Goal: Contribute content: Contribute content

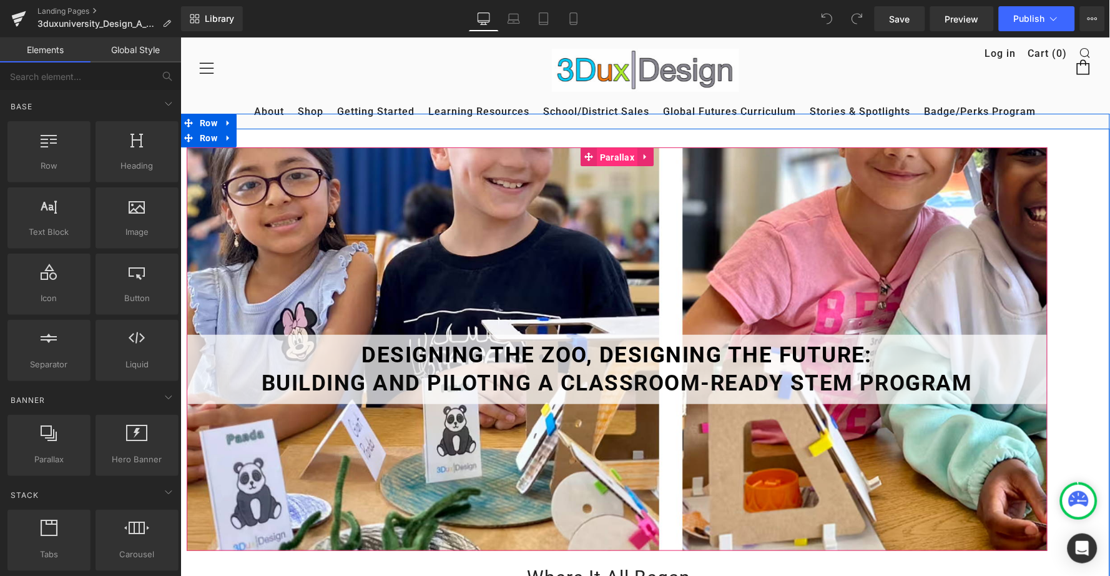
click at [622, 147] on span "Parallax" at bounding box center [616, 156] width 41 height 19
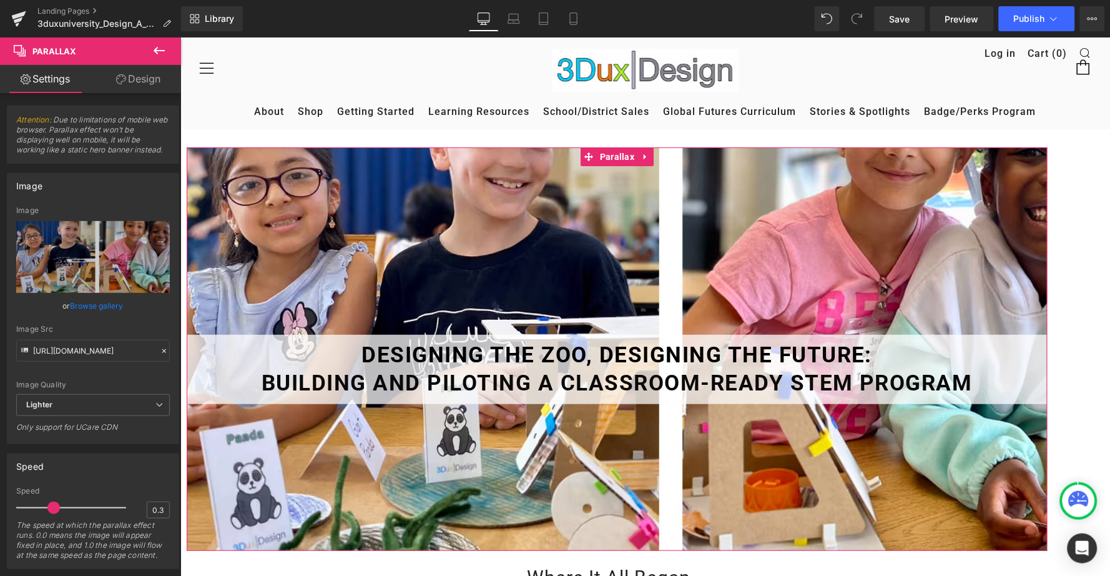
click at [131, 84] on link "Design" at bounding box center [138, 79] width 91 height 28
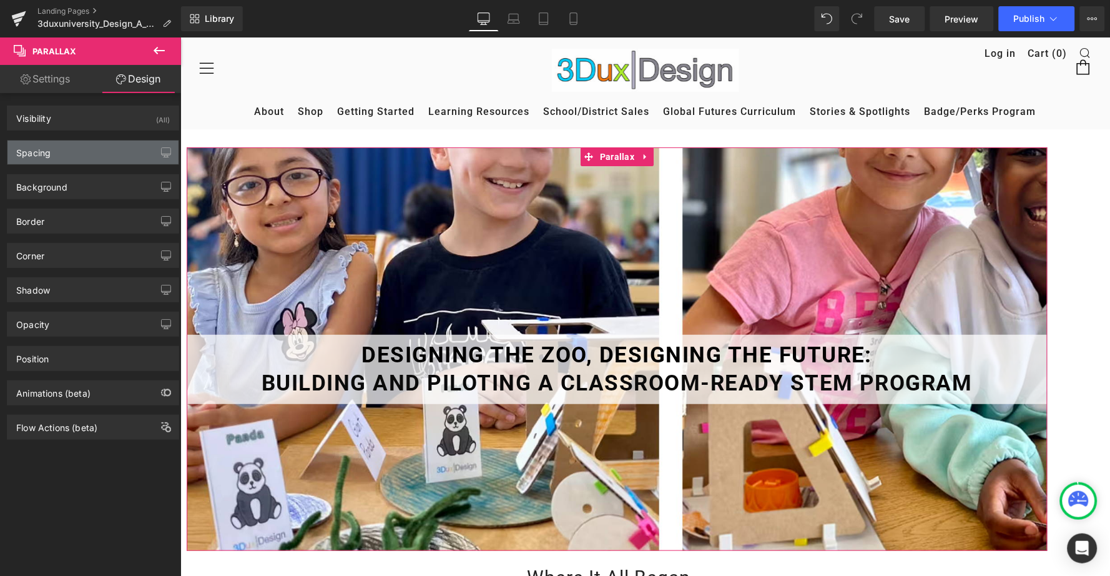
click at [92, 153] on div "Spacing" at bounding box center [92, 153] width 171 height 24
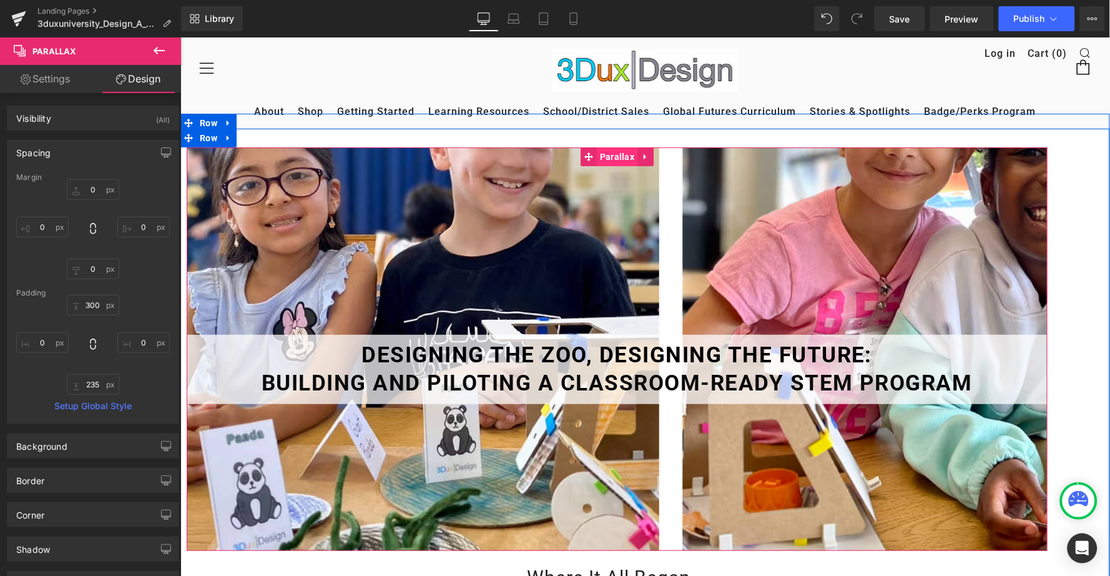
click at [620, 147] on span "Parallax" at bounding box center [616, 156] width 41 height 19
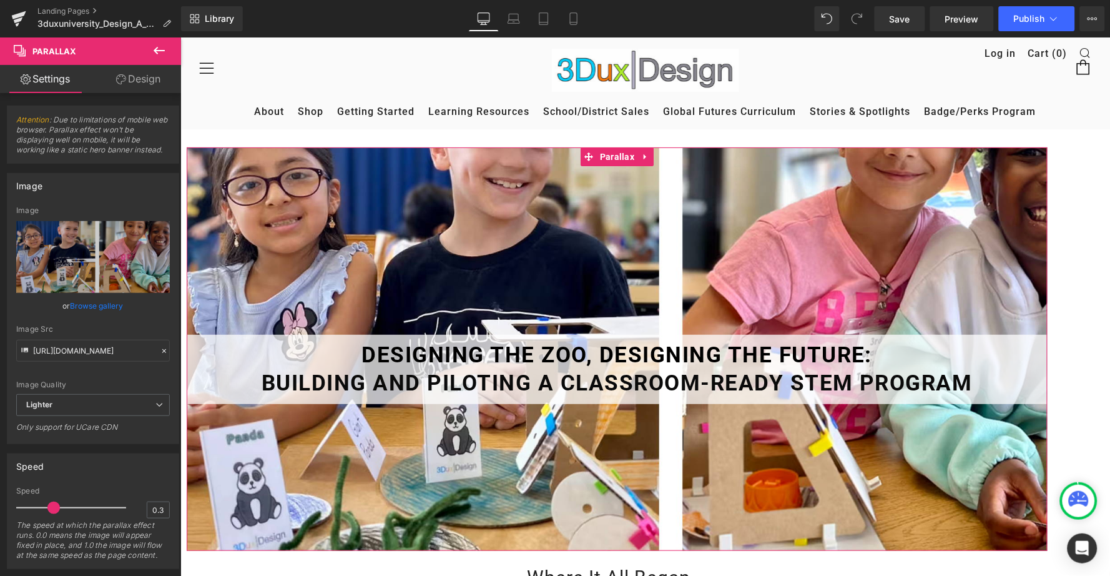
click at [152, 71] on link "Design" at bounding box center [138, 79] width 91 height 28
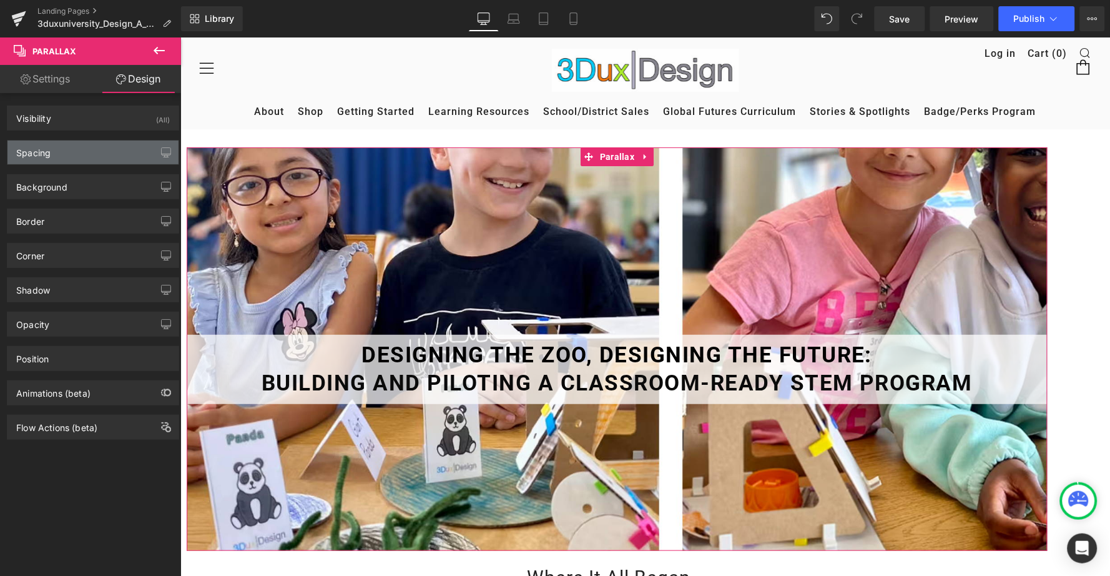
click at [49, 156] on div "Spacing" at bounding box center [33, 149] width 34 height 17
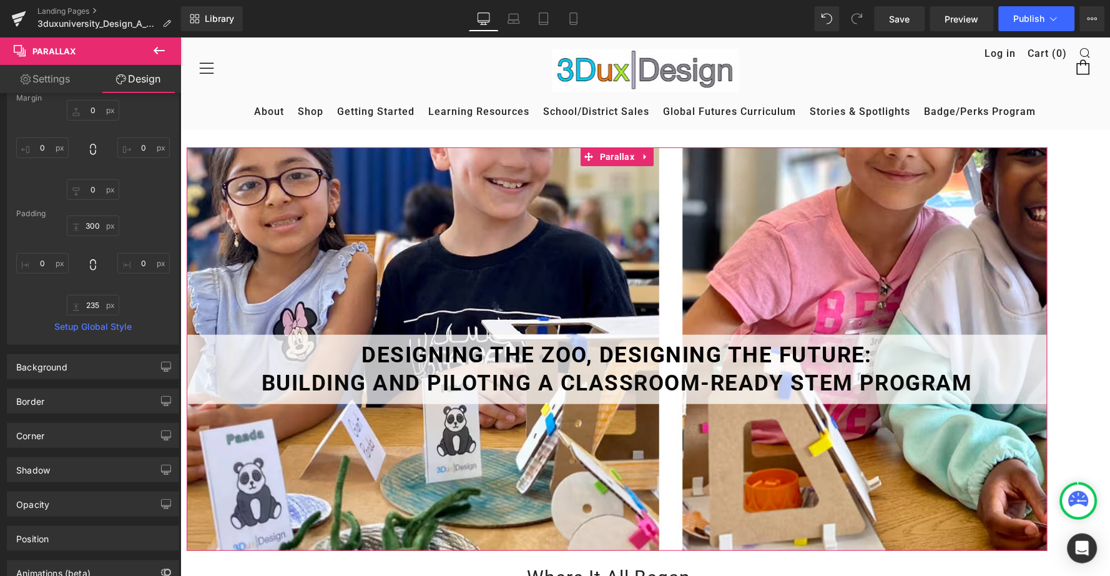
scroll to position [53, 0]
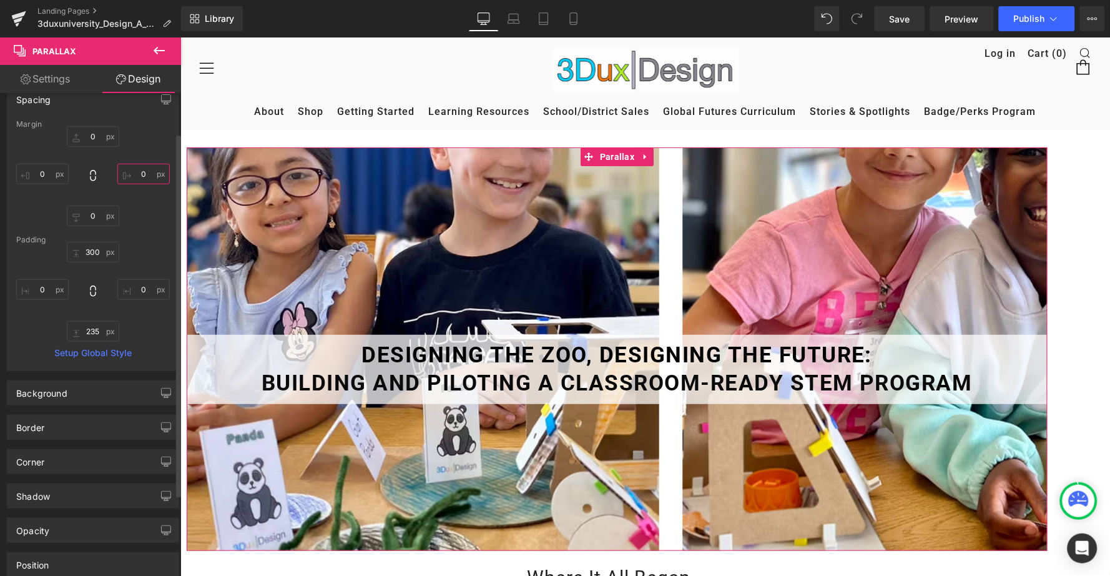
click at [131, 176] on input "0" at bounding box center [143, 174] width 52 height 21
click at [142, 174] on input "-10" at bounding box center [143, 174] width 52 height 21
click at [38, 180] on input "0" at bounding box center [42, 174] width 52 height 21
click at [134, 178] on input "-10" at bounding box center [143, 174] width 52 height 21
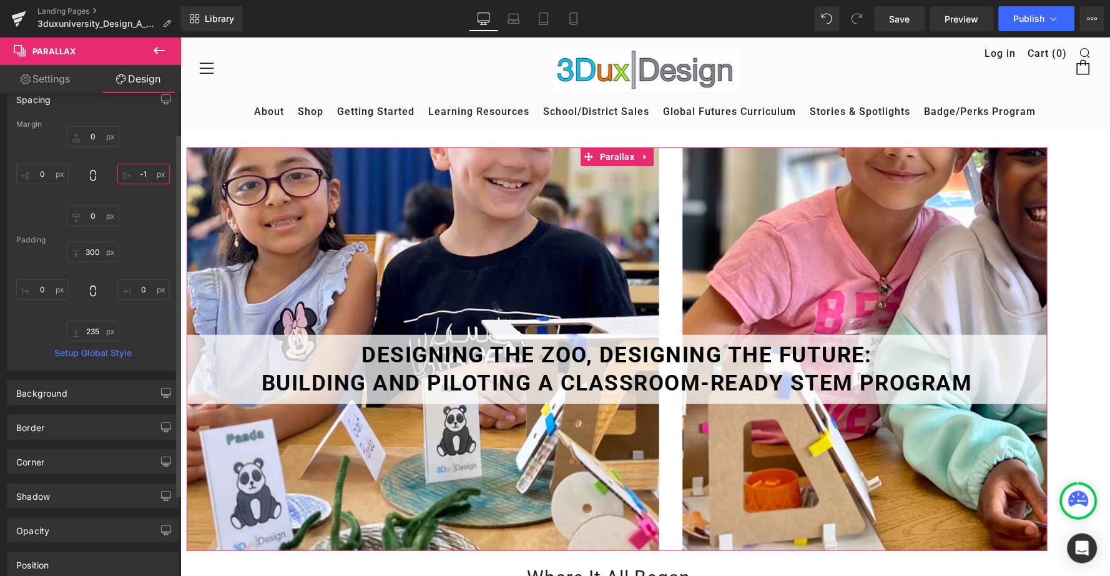
type input "-"
click at [41, 174] on input "0" at bounding box center [42, 174] width 52 height 21
type input "20"
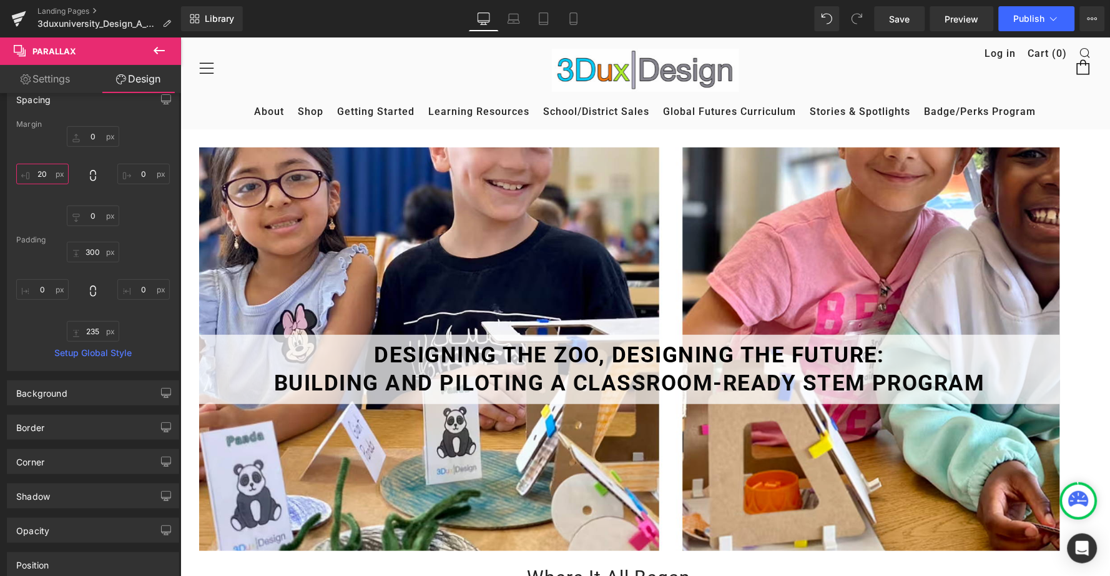
scroll to position [0, 0]
click at [204, 123] on span "Row" at bounding box center [208, 122] width 24 height 19
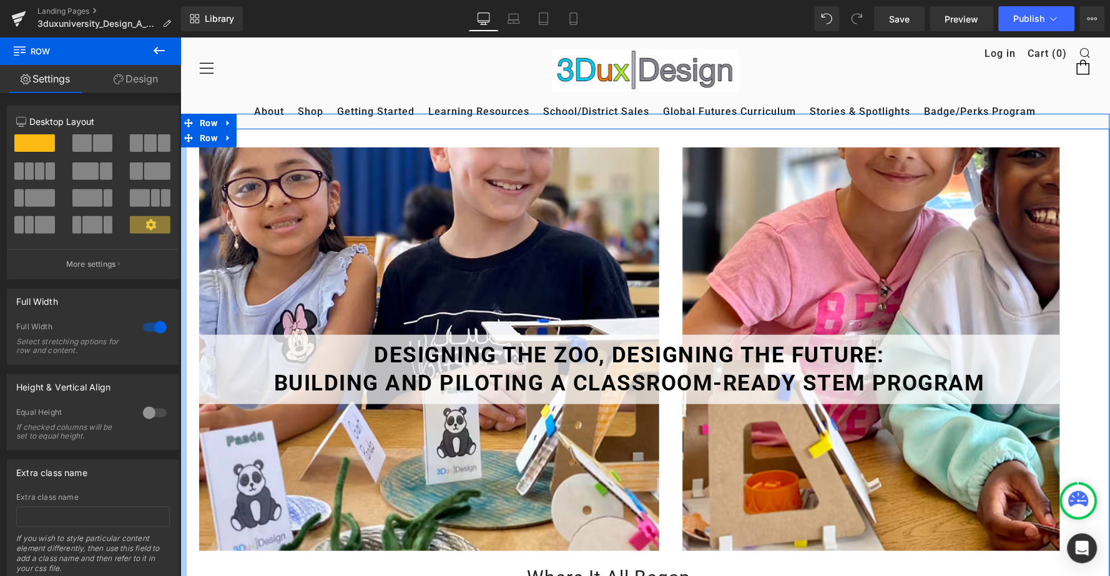
click at [136, 74] on link "Design" at bounding box center [136, 79] width 91 height 28
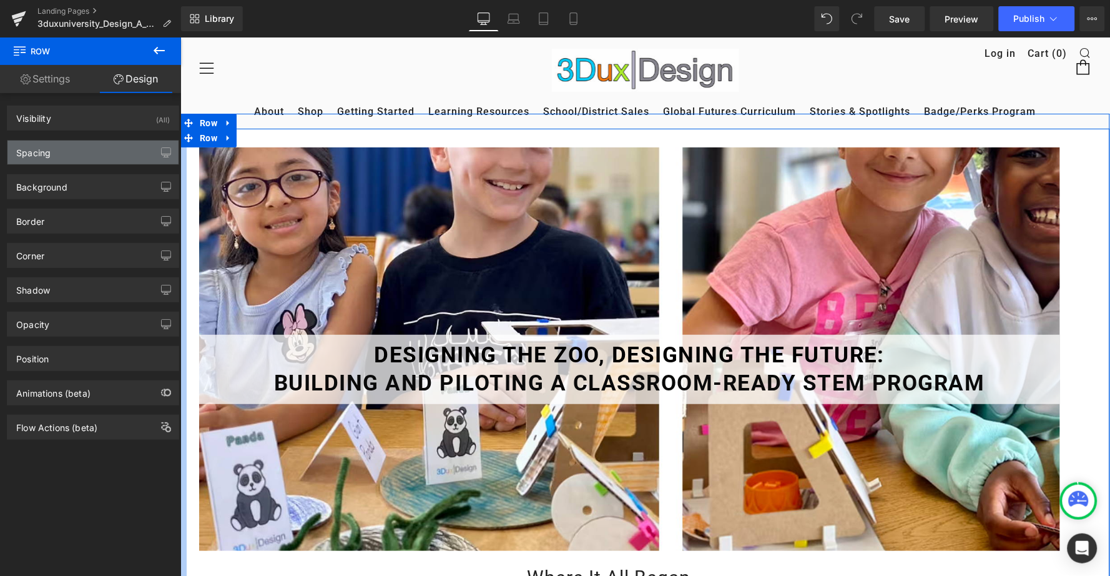
click at [76, 157] on div "Spacing" at bounding box center [92, 153] width 171 height 24
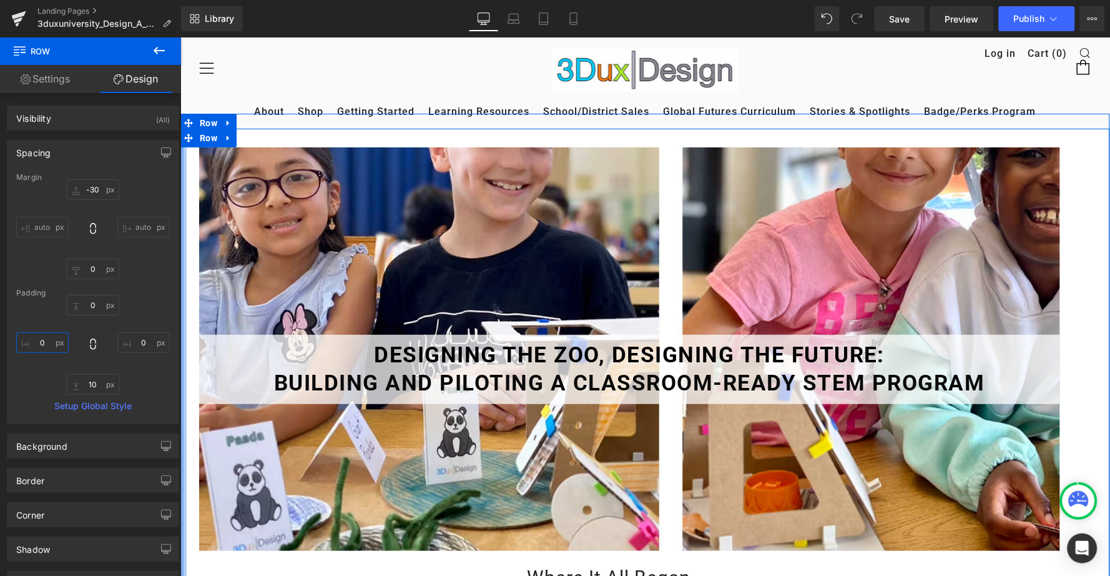
click at [37, 350] on input "0" at bounding box center [42, 342] width 52 height 21
click at [37, 347] on input "0" at bounding box center [42, 342] width 52 height 21
click at [40, 343] on input "0" at bounding box center [42, 342] width 52 height 21
type input "40"
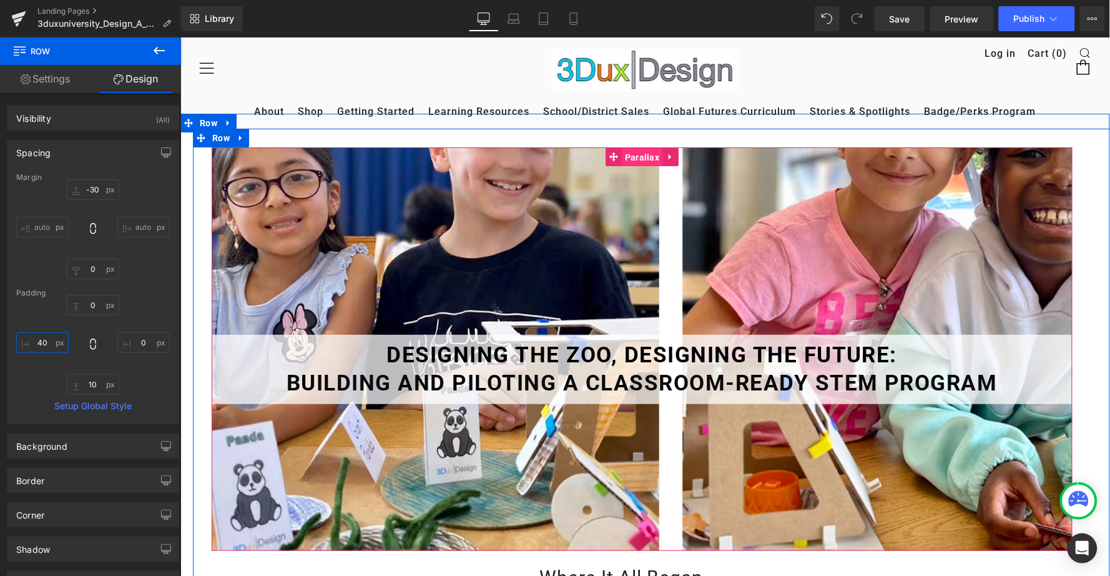
click at [641, 147] on span "Parallax" at bounding box center [641, 156] width 41 height 19
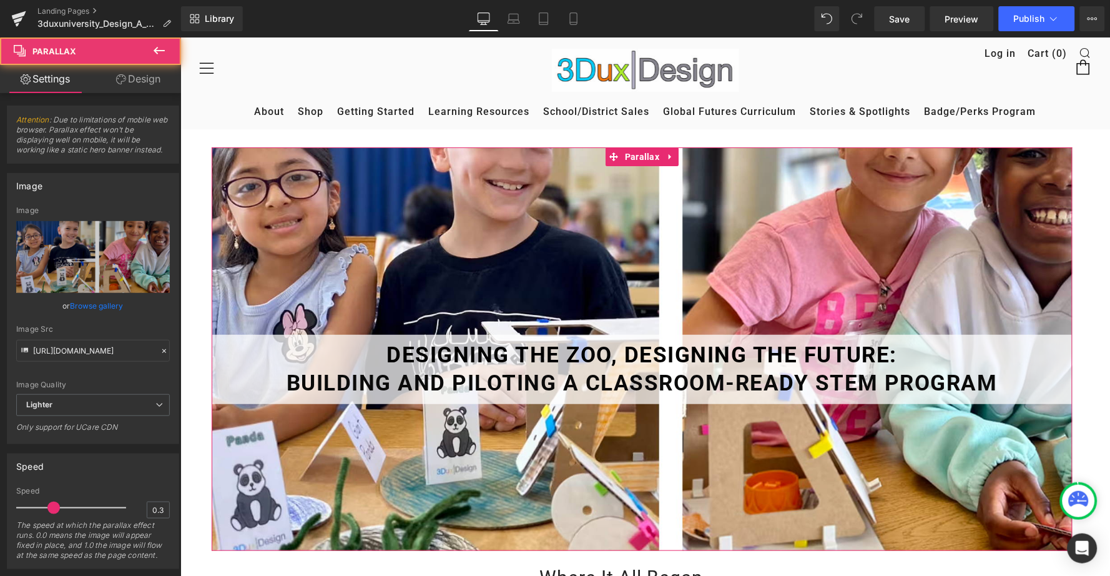
click at [136, 78] on link "Design" at bounding box center [138, 79] width 91 height 28
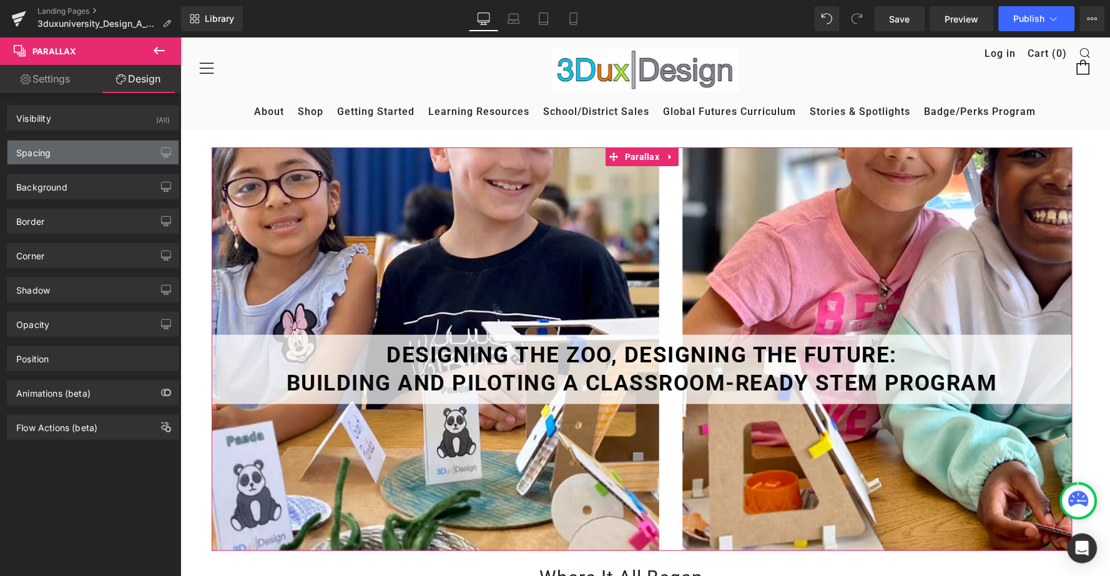
click at [78, 147] on div "Spacing" at bounding box center [92, 153] width 171 height 24
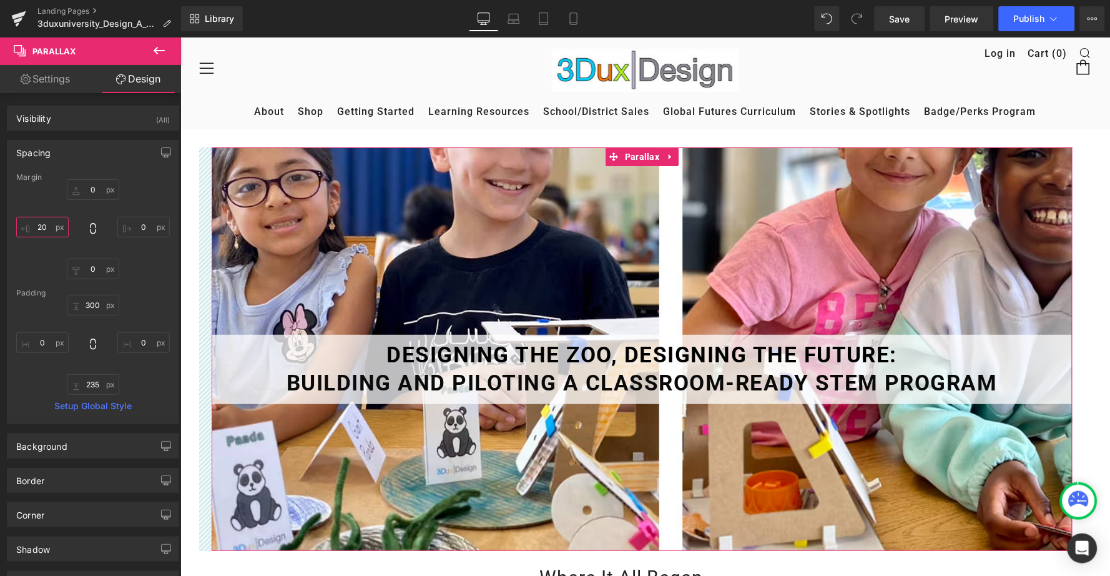
click at [42, 234] on input "20" at bounding box center [42, 227] width 52 height 21
type input "2"
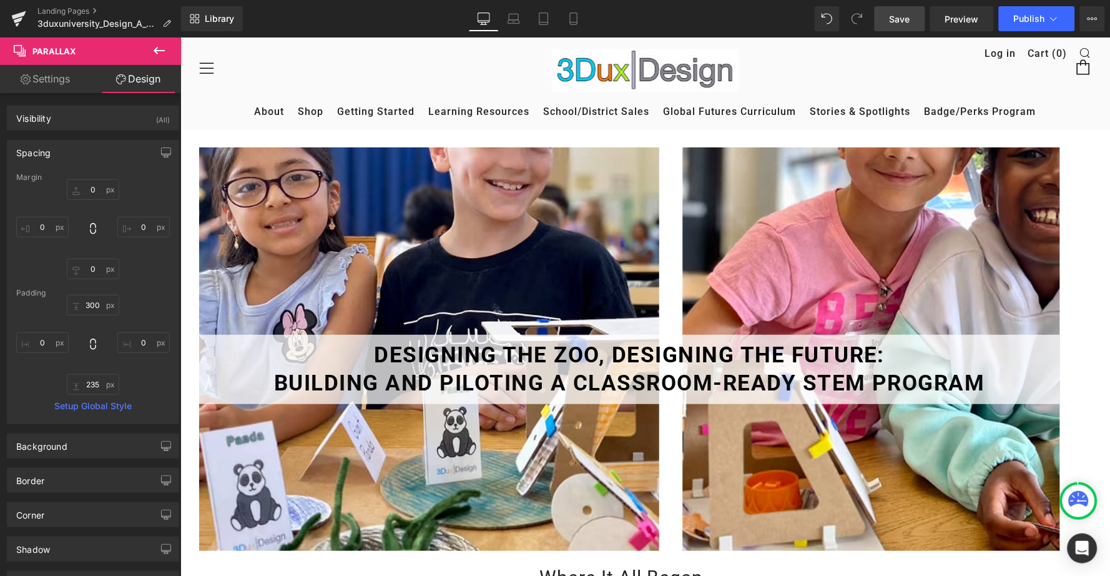
click at [896, 14] on span "Save" at bounding box center [900, 18] width 21 height 13
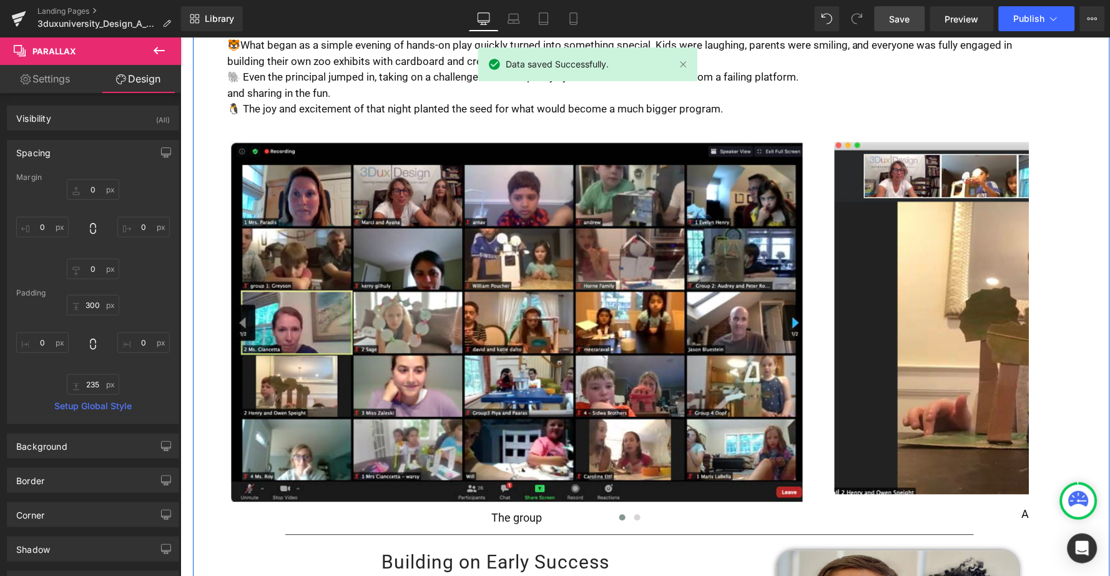
scroll to position [584, 0]
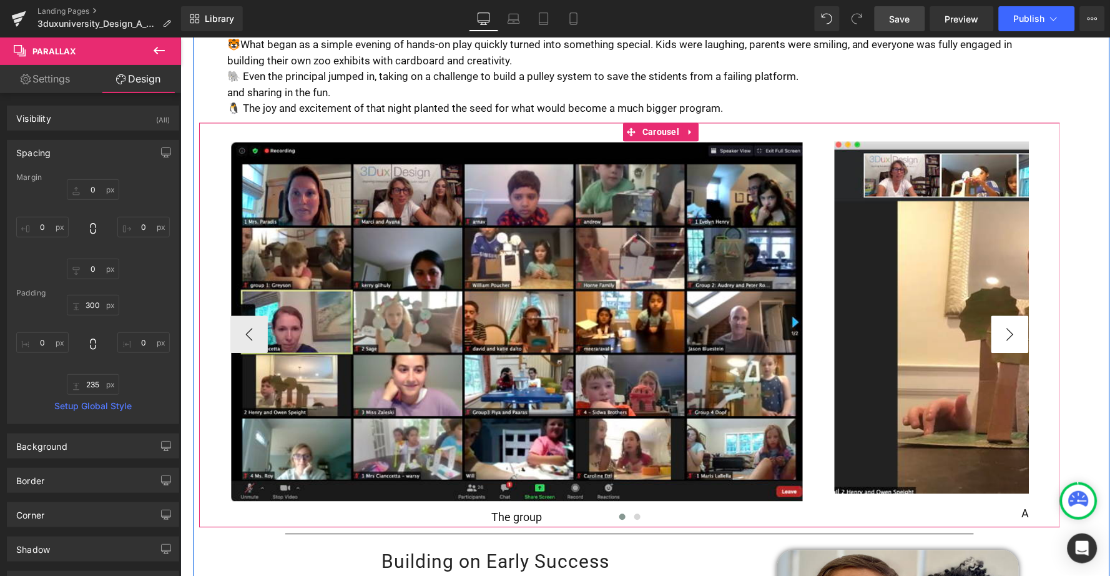
click at [998, 315] on button "›" at bounding box center [1009, 333] width 37 height 37
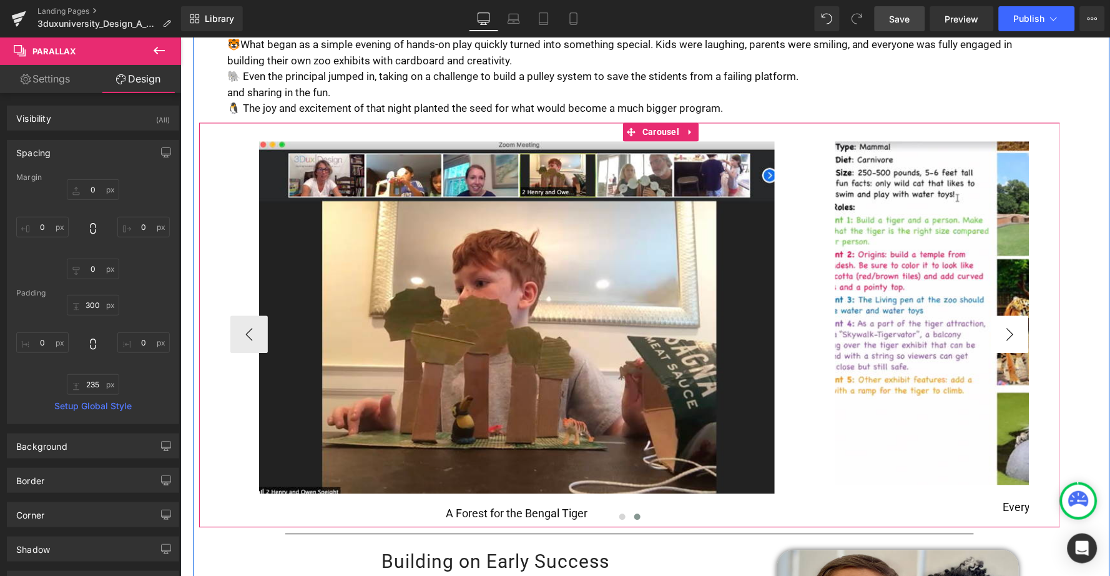
click at [998, 315] on button "›" at bounding box center [1009, 333] width 37 height 37
click at [1012, 315] on button "›" at bounding box center [1009, 333] width 37 height 37
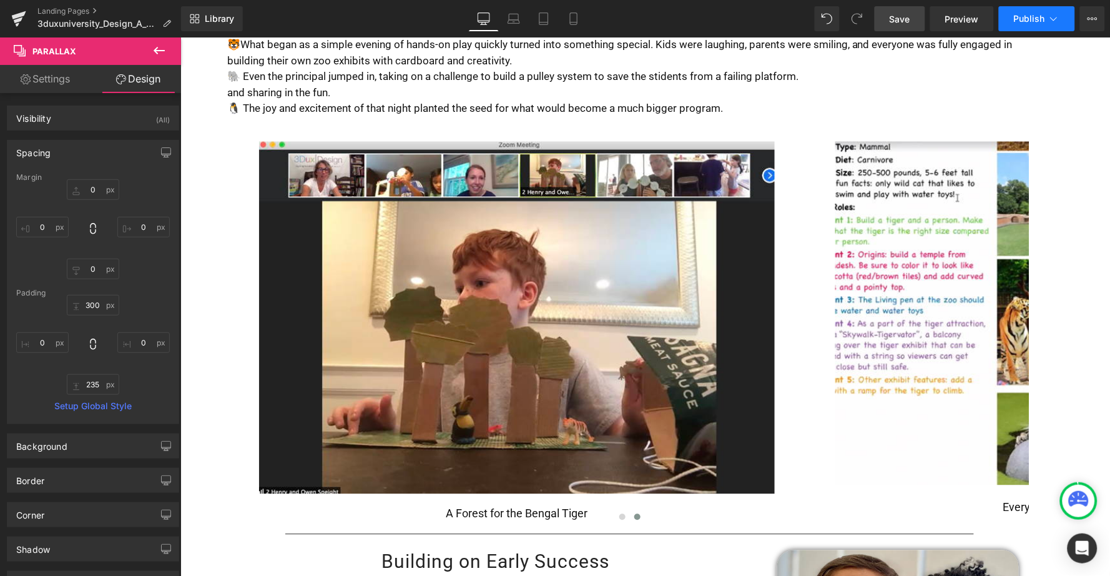
click at [1029, 17] on span "Publish" at bounding box center [1029, 19] width 31 height 10
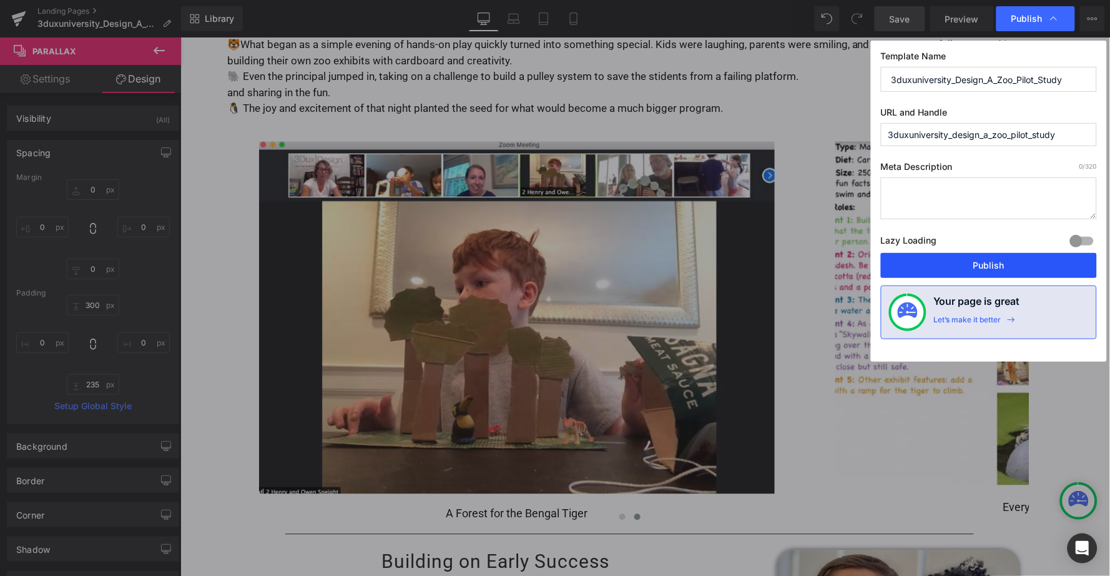
click at [937, 253] on button "Publish" at bounding box center [989, 265] width 216 height 25
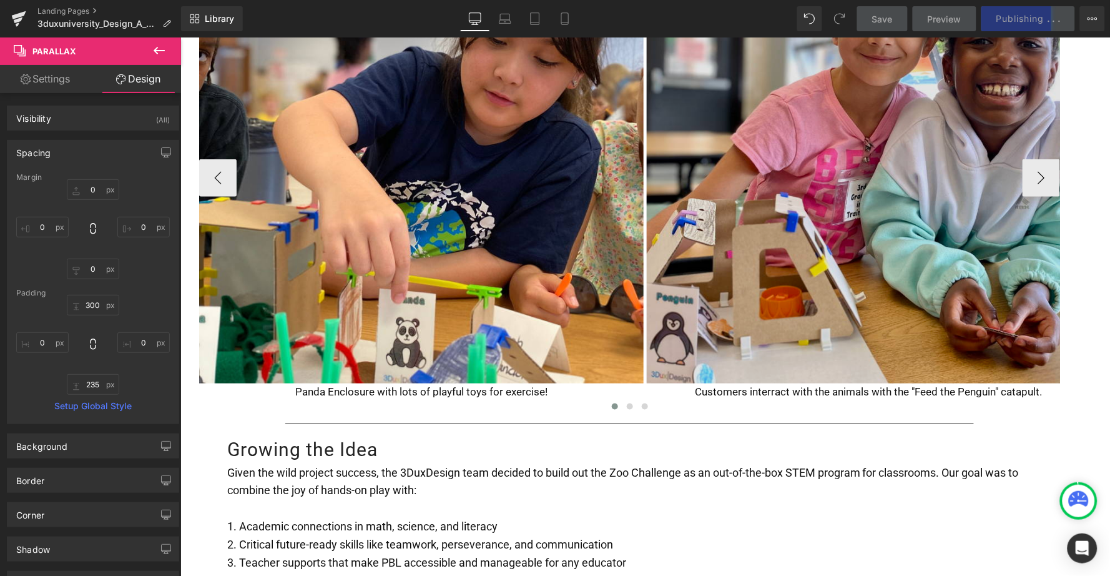
scroll to position [1585, 0]
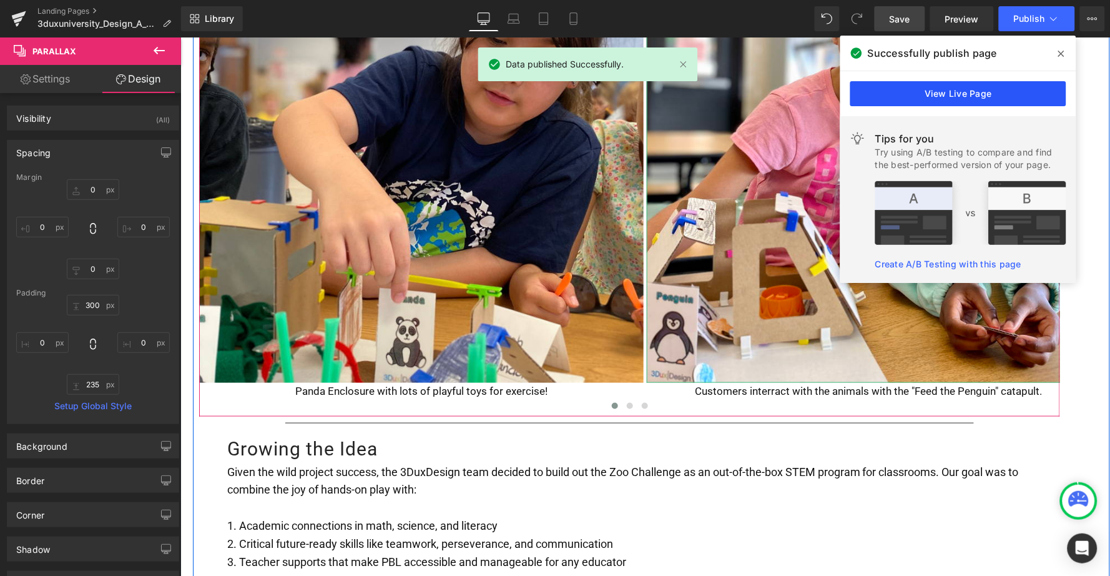
click at [959, 89] on link "View Live Page" at bounding box center [959, 93] width 216 height 25
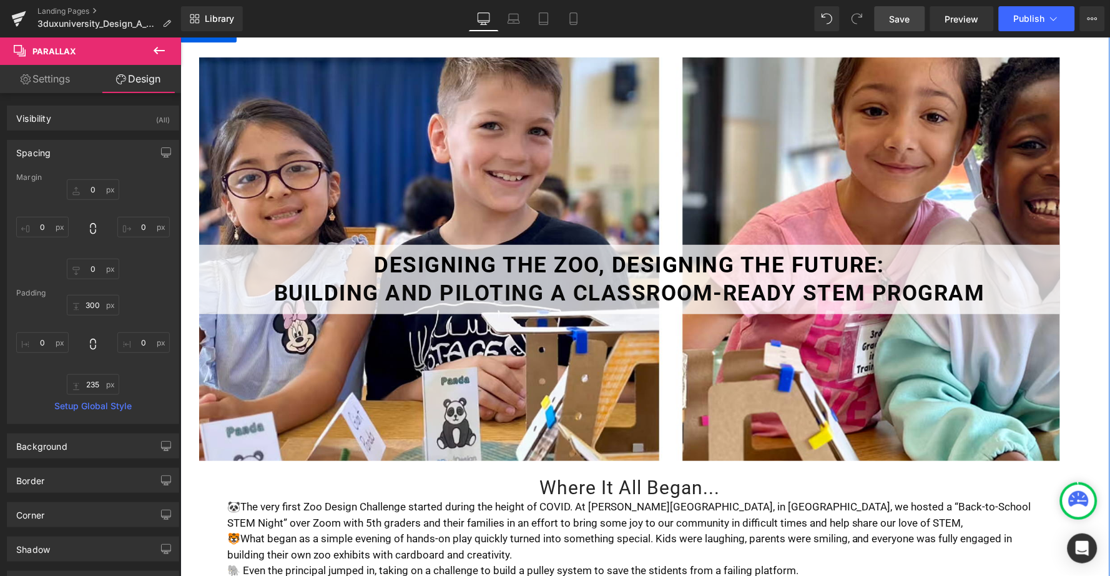
scroll to position [111, 0]
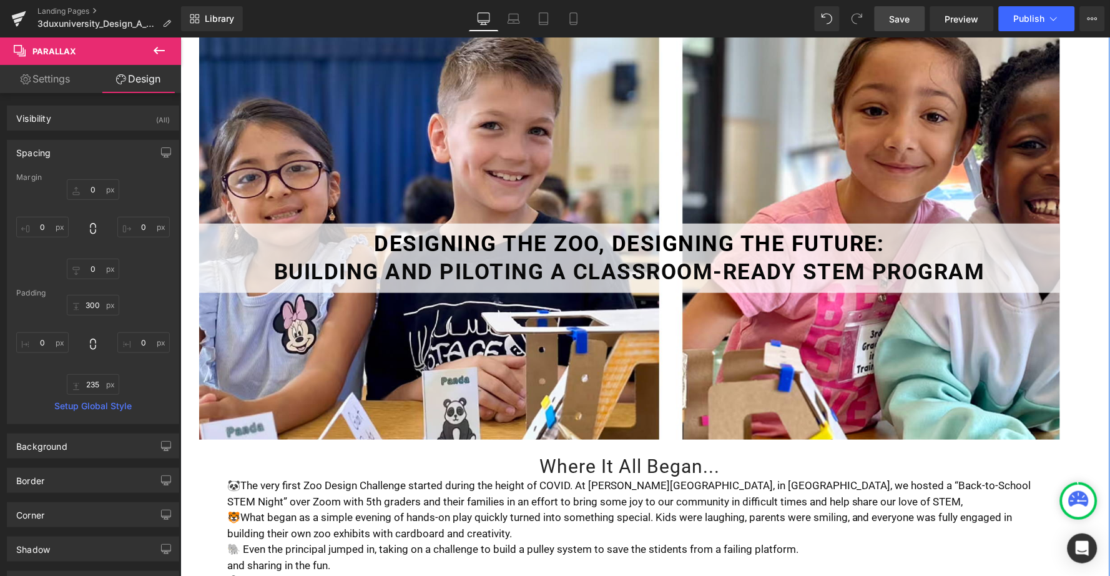
click at [237, 478] on span "🐼The very first Zoo Design Challenge started during the height of COVID. At [PE…" at bounding box center [629, 492] width 804 height 29
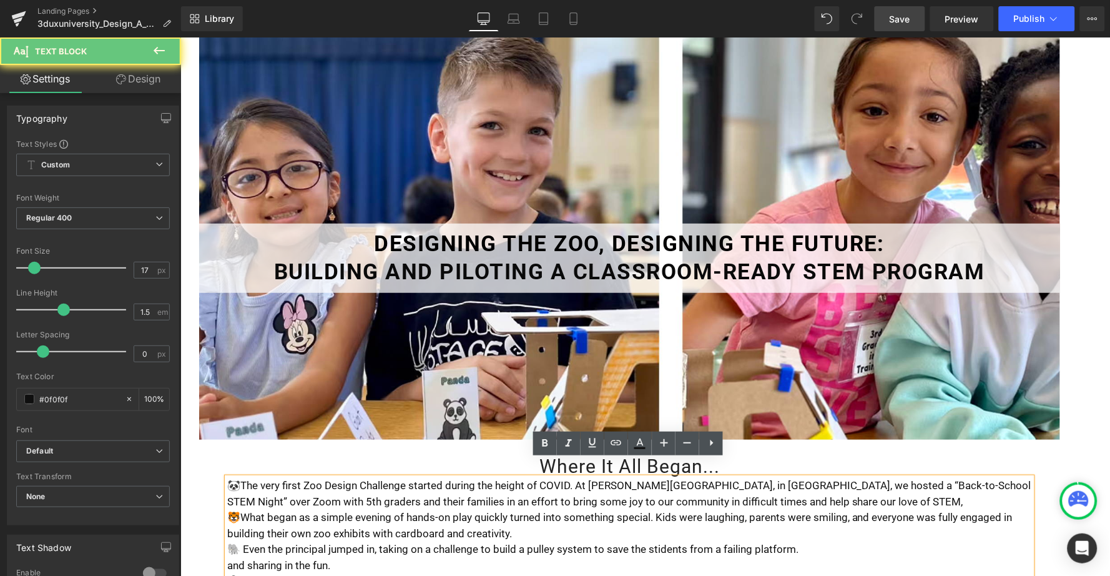
click at [237, 478] on span "🐼The very first Zoo Design Challenge started during the height of COVID. At [PE…" at bounding box center [629, 492] width 804 height 29
click at [239, 478] on span "🐼The very first Zoo Design Challenge started during the height of COVID. At [PE…" at bounding box center [629, 492] width 804 height 29
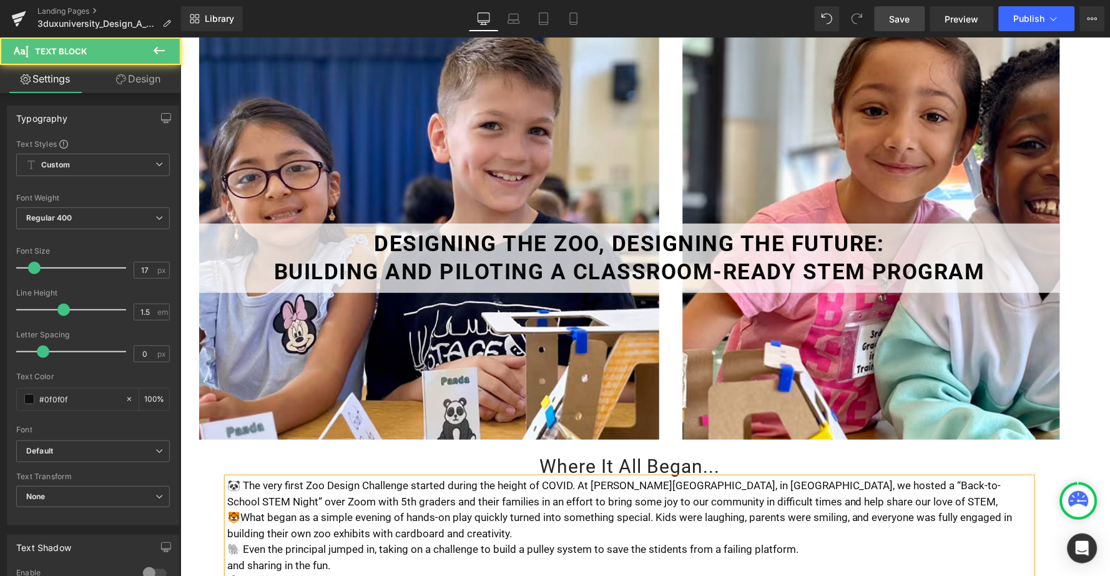
click at [239, 510] on span "🐯What began as a simple evening of hands-on play quickly turned into something …" at bounding box center [620, 524] width 786 height 29
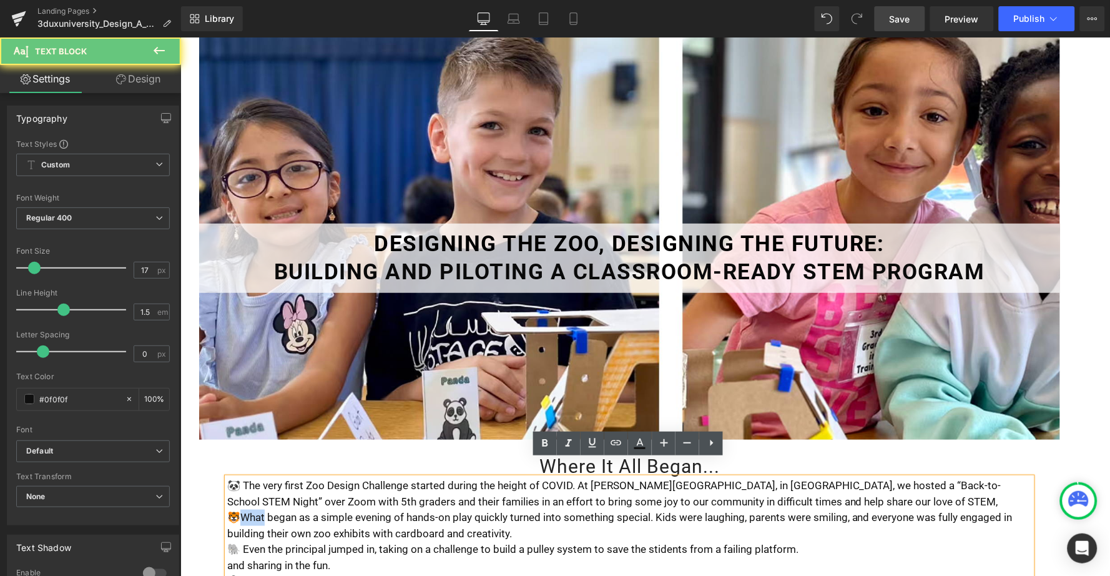
click at [239, 510] on span "🐯What began as a simple evening of hands-on play quickly turned into something …" at bounding box center [620, 524] width 786 height 29
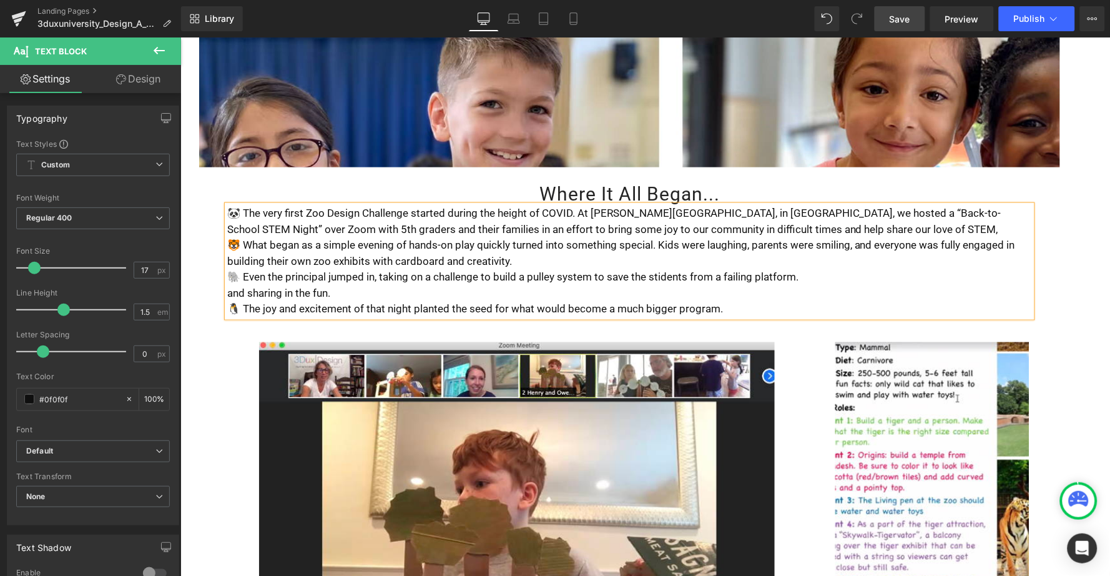
scroll to position [385, 0]
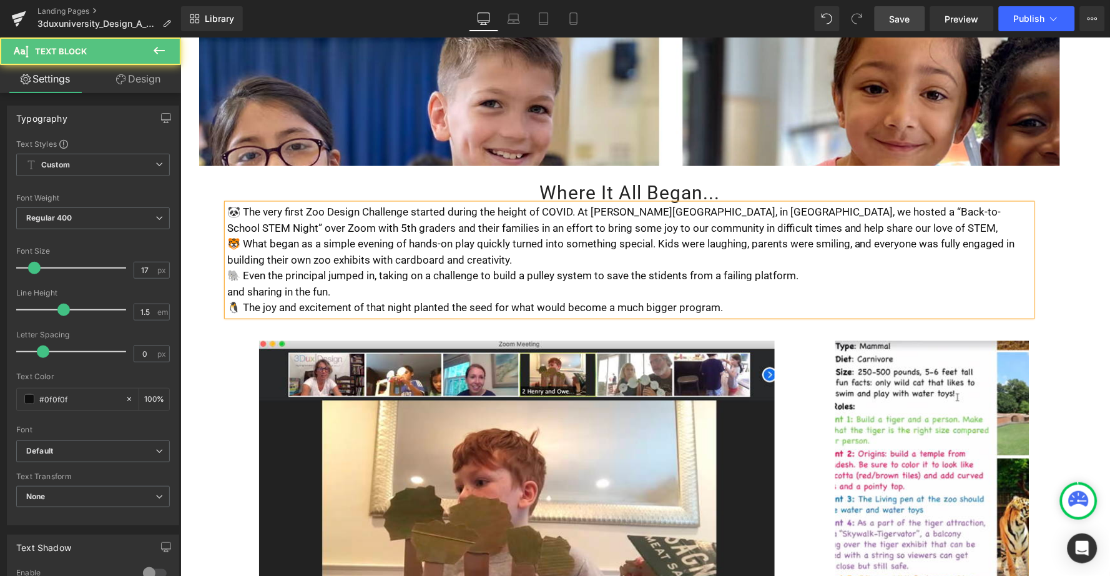
click at [734, 206] on span "🐼 The very first Zoo Design Challenge started during the height of COVID. At [P…" at bounding box center [614, 219] width 774 height 29
click at [824, 210] on p "🐼 The very first Zoo Design Challenge started during the height of COVID. At [P…" at bounding box center [629, 220] width 805 height 32
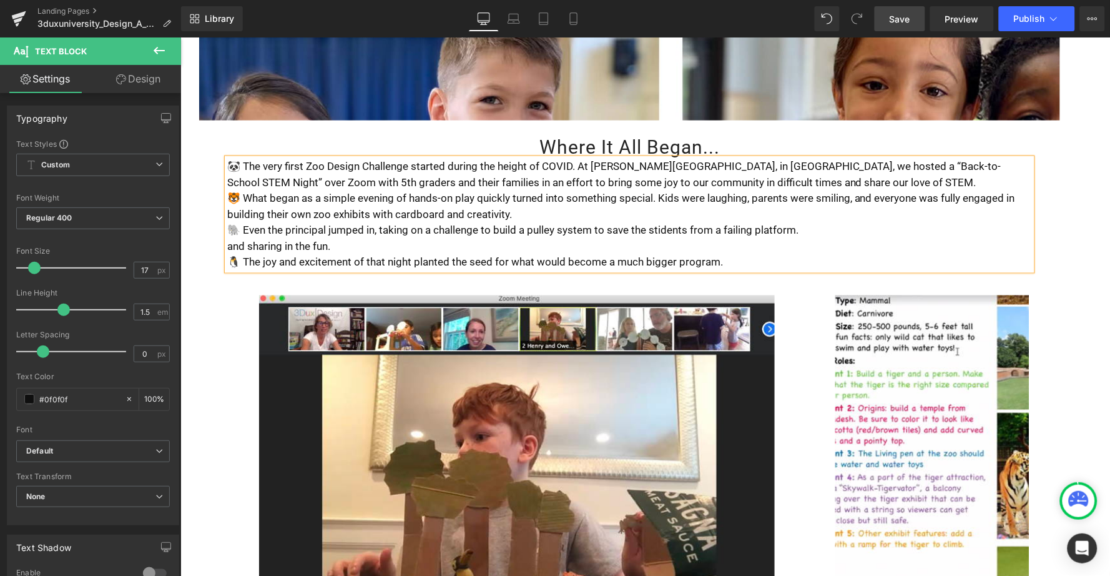
scroll to position [432, 0]
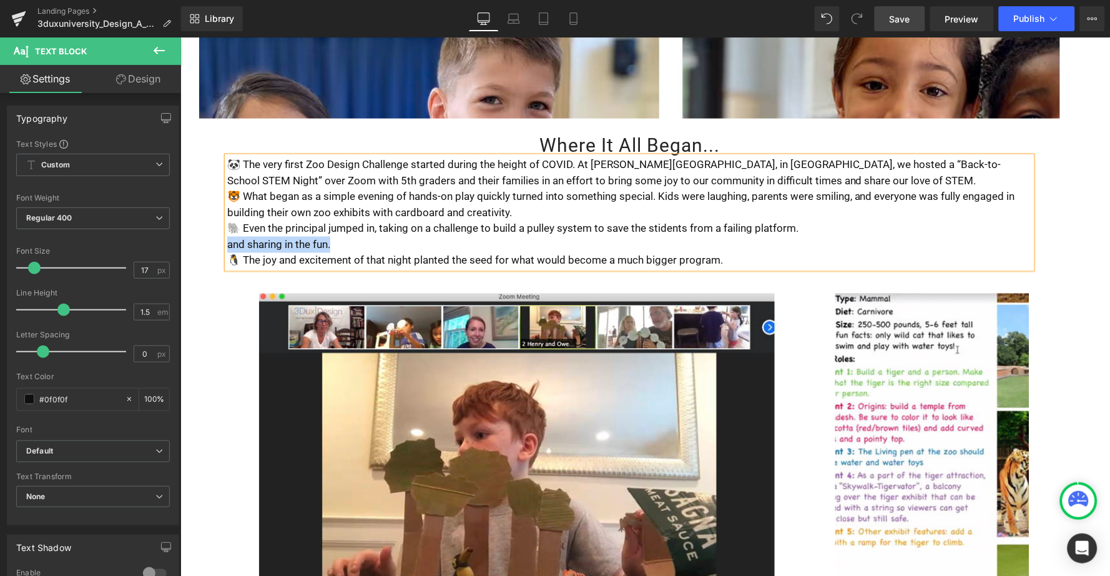
drag, startPoint x: 342, startPoint y: 222, endPoint x: 226, endPoint y: 225, distance: 115.6
click at [227, 236] on p "and sharing in the fun." at bounding box center [629, 244] width 805 height 16
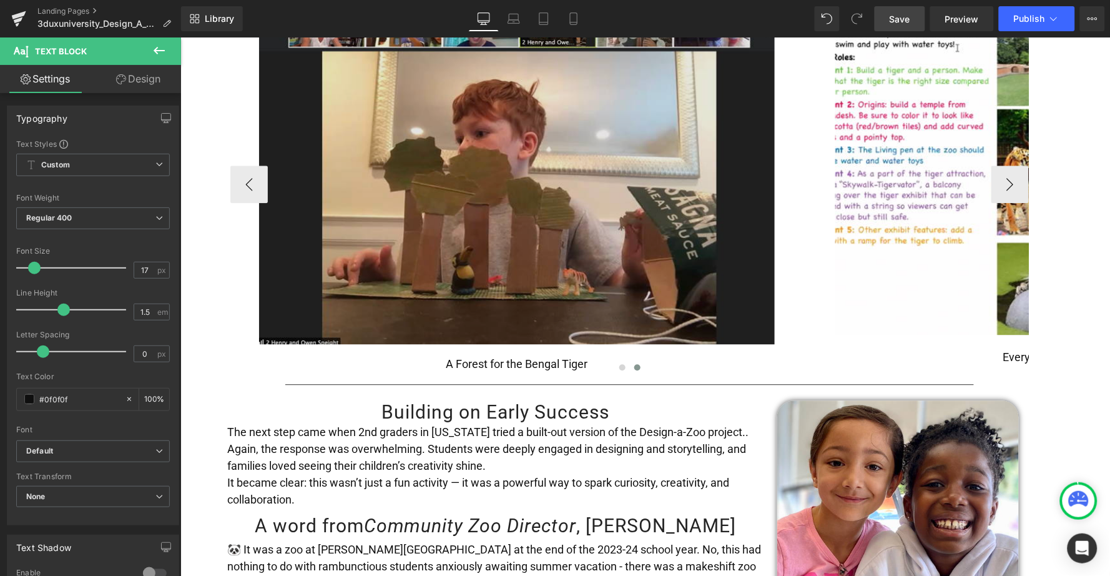
scroll to position [719, 0]
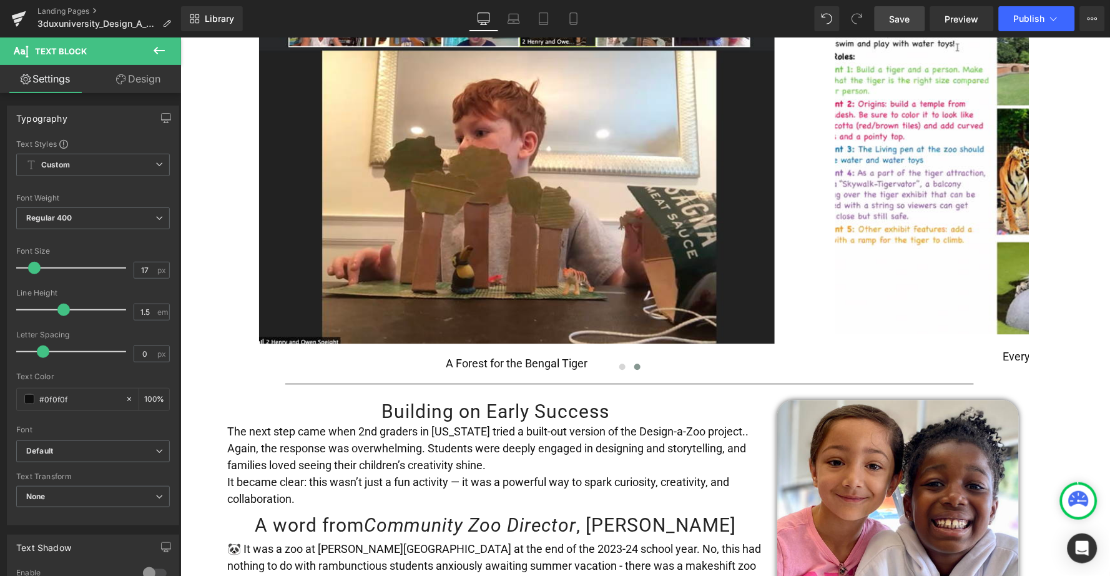
click at [906, 14] on span "Save" at bounding box center [900, 18] width 21 height 13
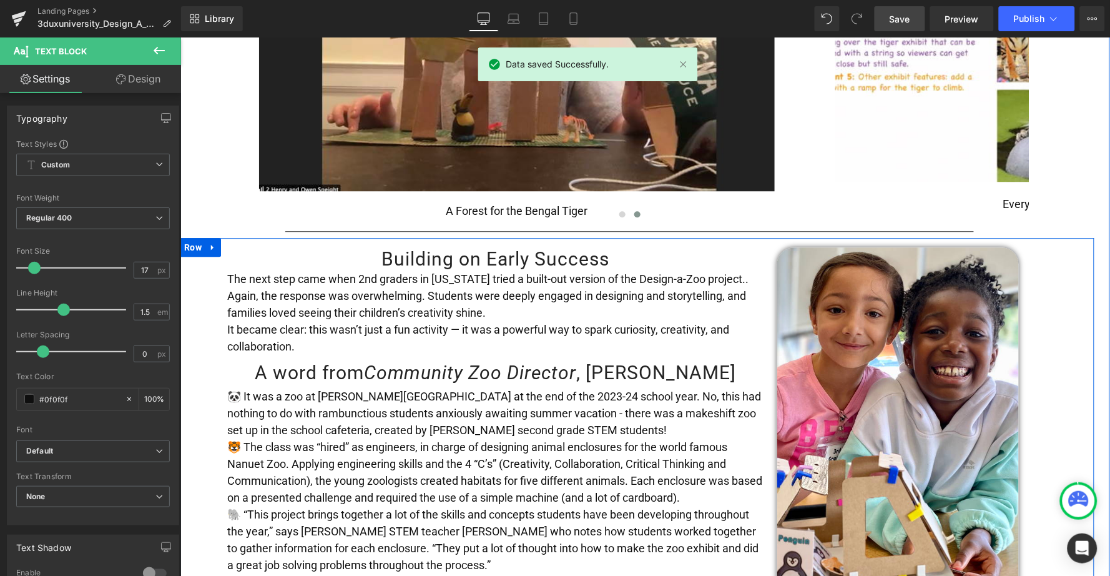
scroll to position [891, 0]
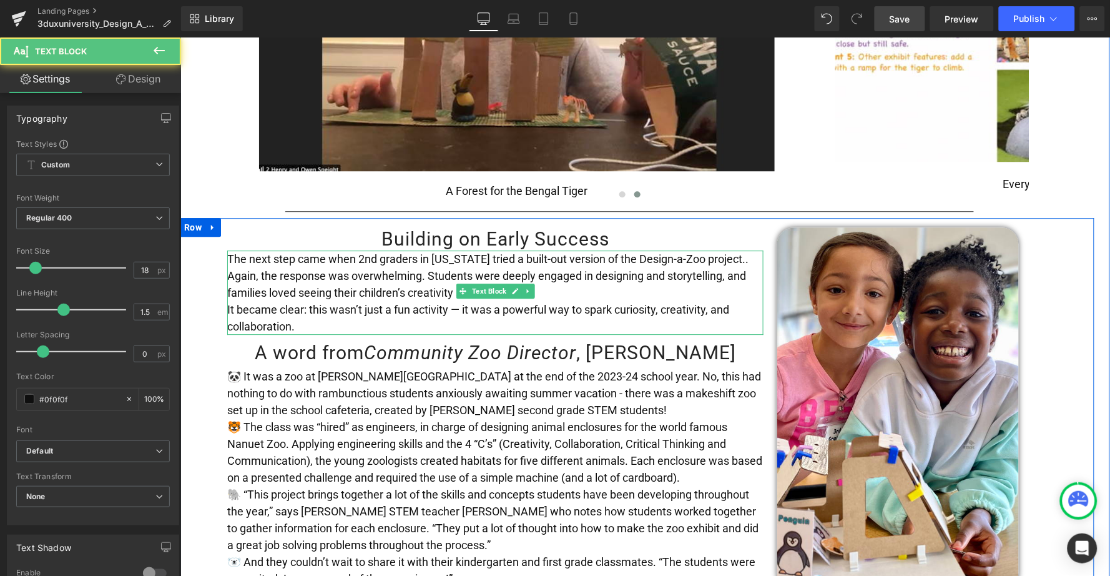
click at [753, 250] on p "The next step came when 2nd graders in [US_STATE] tried a built-out version of …" at bounding box center [495, 275] width 536 height 51
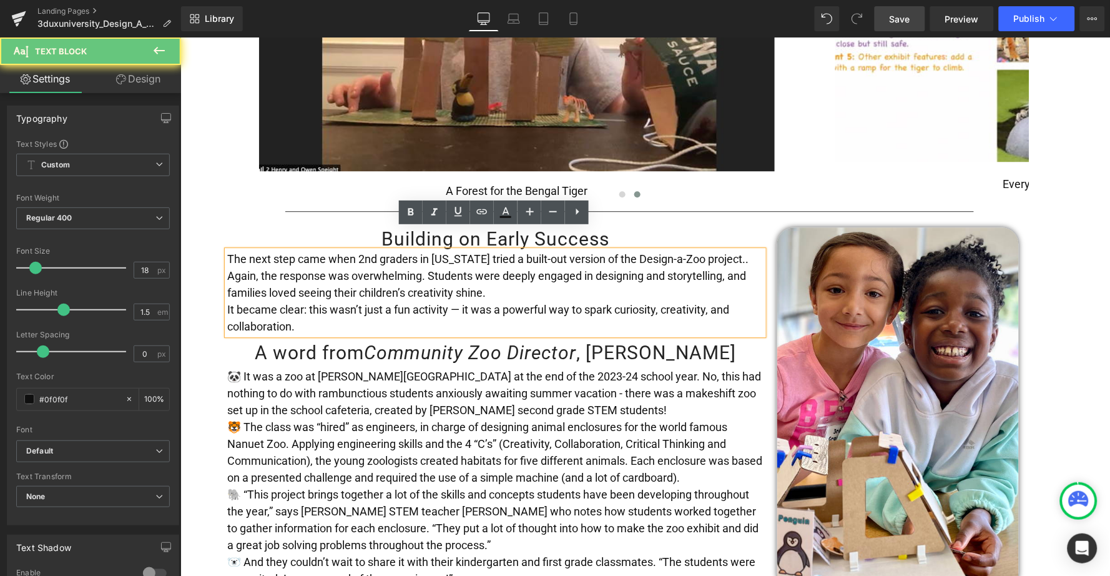
click at [751, 250] on p "The next step came when 2nd graders in [US_STATE] tried a built-out version of …" at bounding box center [495, 275] width 536 height 51
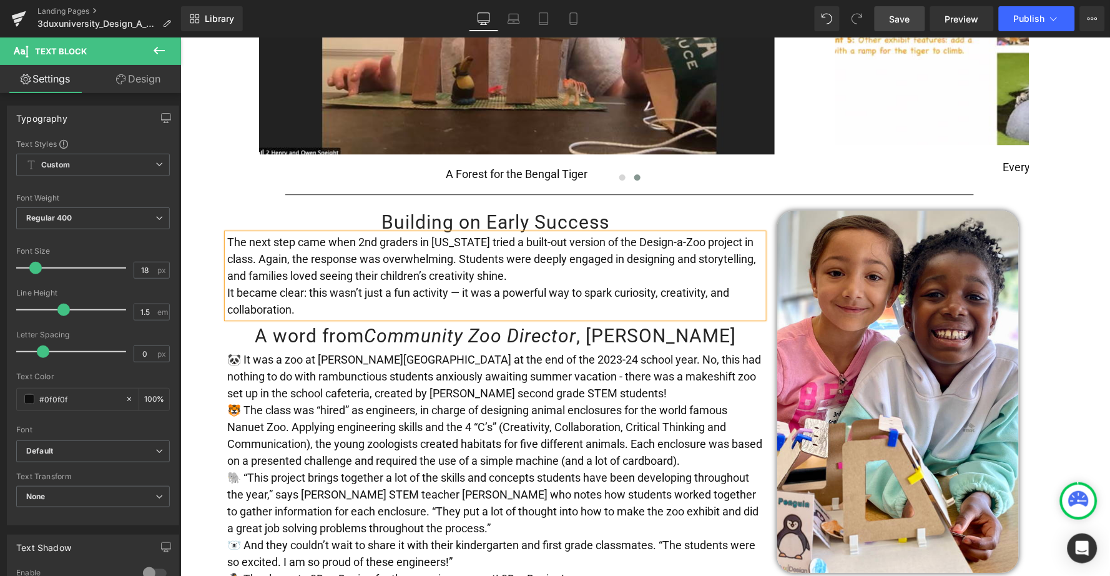
scroll to position [909, 0]
drag, startPoint x: 562, startPoint y: 254, endPoint x: 336, endPoint y: 255, distance: 226.1
click at [336, 255] on p "The next step came when 2nd graders in [US_STATE] tried a built-out version of …" at bounding box center [495, 257] width 536 height 51
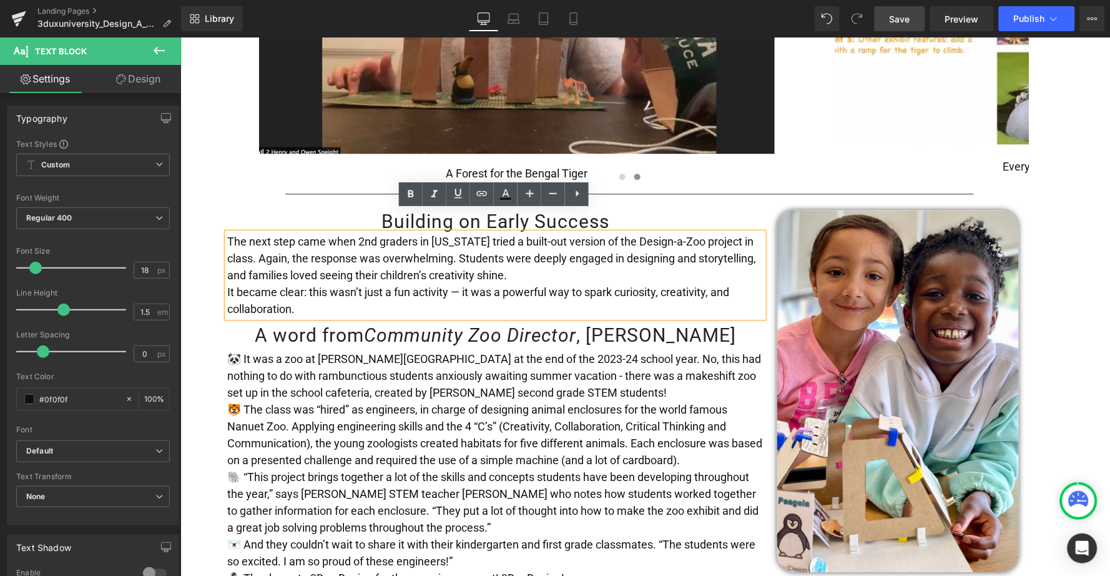
click at [336, 255] on p "The next step came when 2nd graders in [US_STATE] tried a built-out version of …" at bounding box center [495, 257] width 536 height 51
drag, startPoint x: 343, startPoint y: 250, endPoint x: 309, endPoint y: 250, distance: 33.7
click at [309, 250] on p "The next step came when 2nd graders in [US_STATE] tried a built-out version of …" at bounding box center [495, 257] width 536 height 51
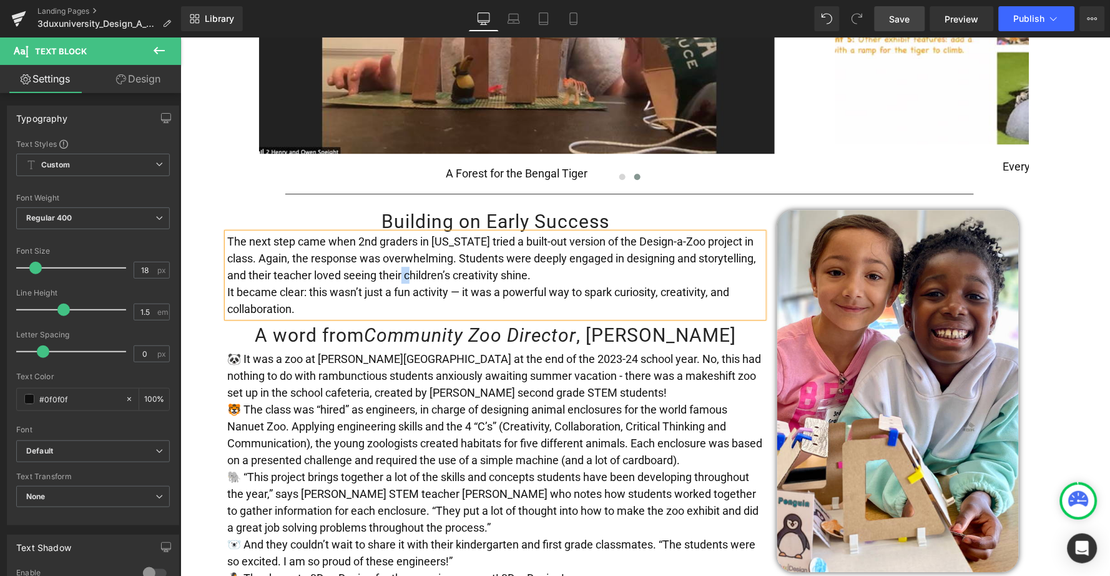
drag, startPoint x: 459, startPoint y: 249, endPoint x: 450, endPoint y: 251, distance: 9.7
click at [450, 251] on p "The next step came when 2nd graders in [US_STATE] tried a built-out version of …" at bounding box center [495, 257] width 536 height 51
click at [363, 283] on p "It became clear: this wasn’t just a fun activity — it was a powerful way to spa…" at bounding box center [495, 300] width 536 height 34
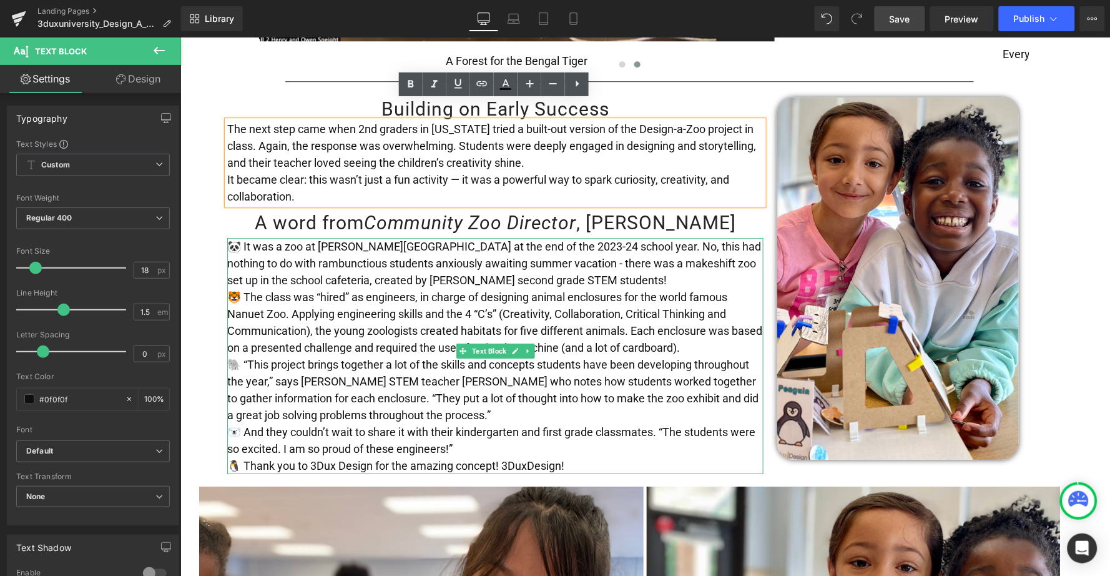
scroll to position [1006, 0]
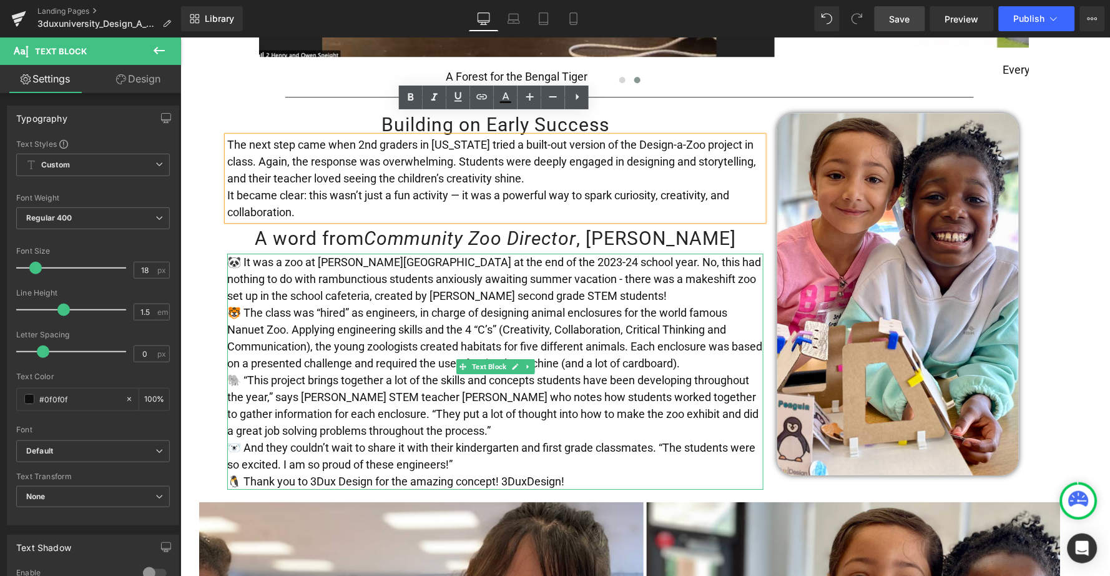
click at [408, 259] on p "🐼 It was a zoo at [PERSON_NAME][GEOGRAPHIC_DATA] at the end of the 2023-24 scho…" at bounding box center [495, 278] width 536 height 51
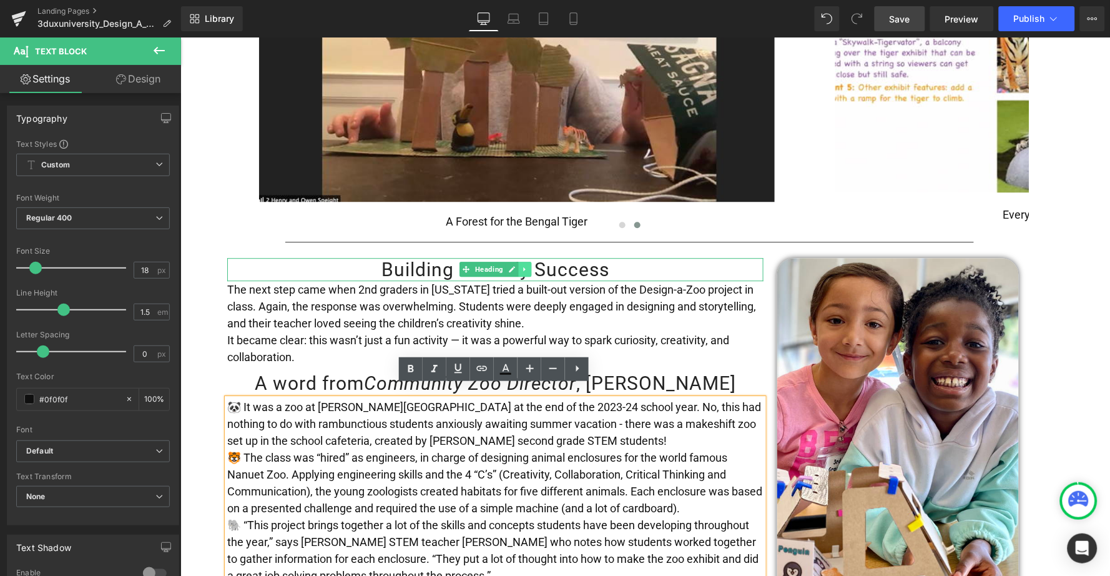
scroll to position [847, 0]
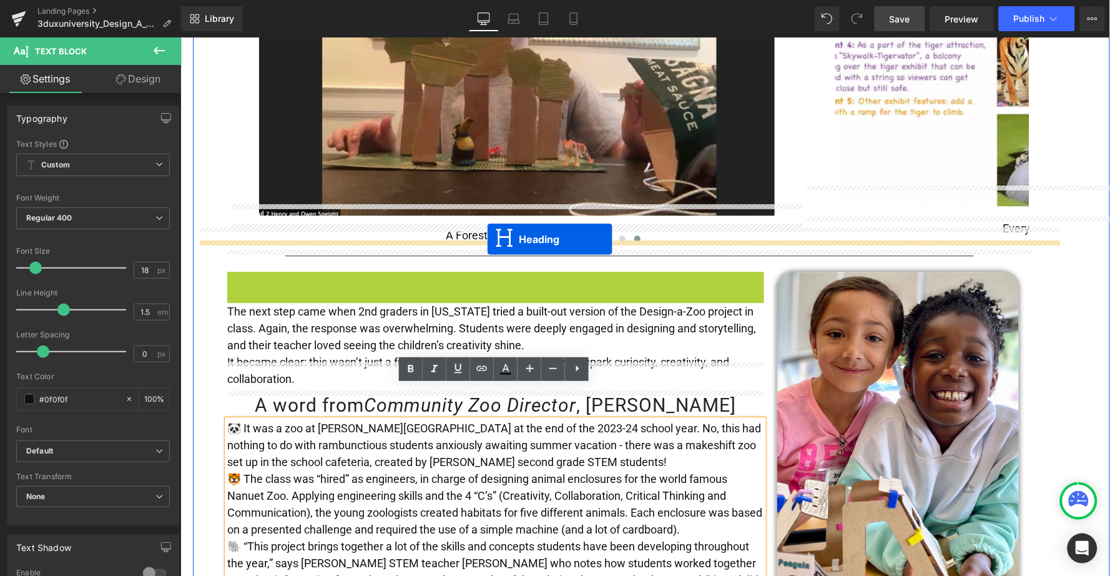
drag, startPoint x: 465, startPoint y: 259, endPoint x: 487, endPoint y: 239, distance: 30.0
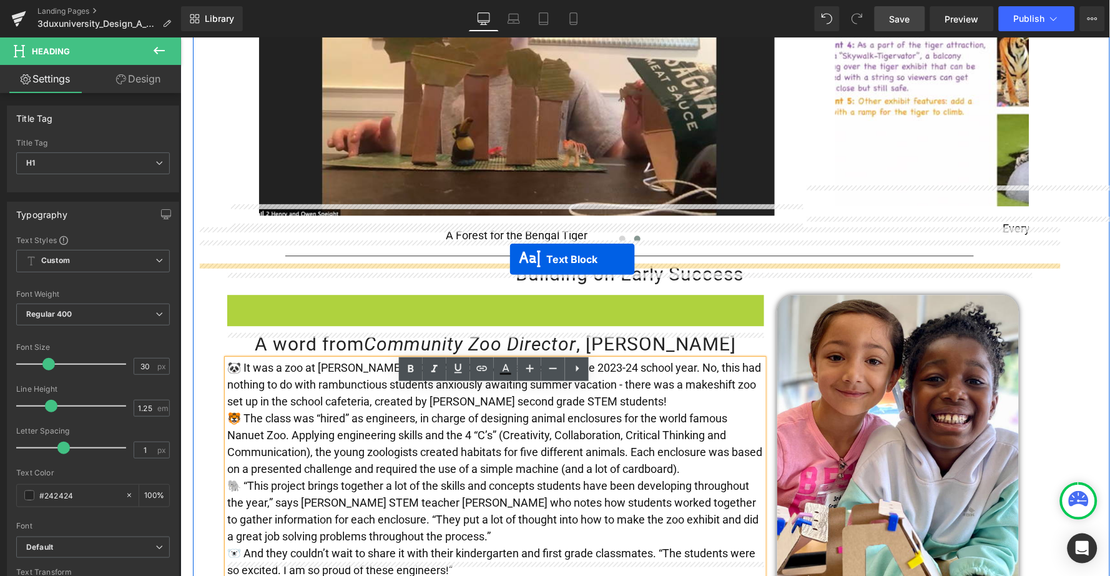
drag, startPoint x: 456, startPoint y: 312, endPoint x: 509, endPoint y: 259, distance: 75.5
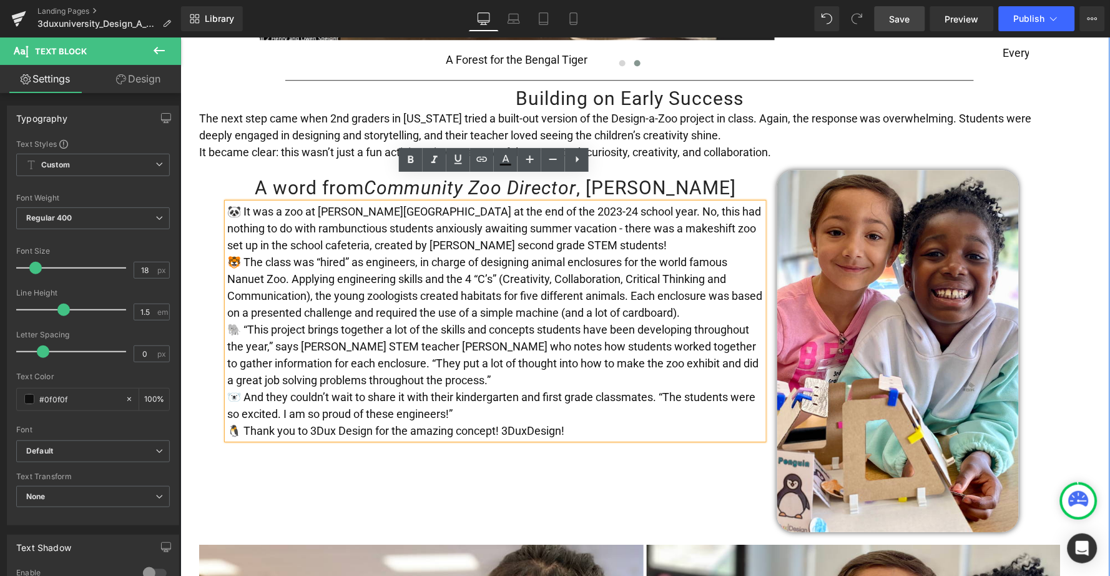
scroll to position [1024, 0]
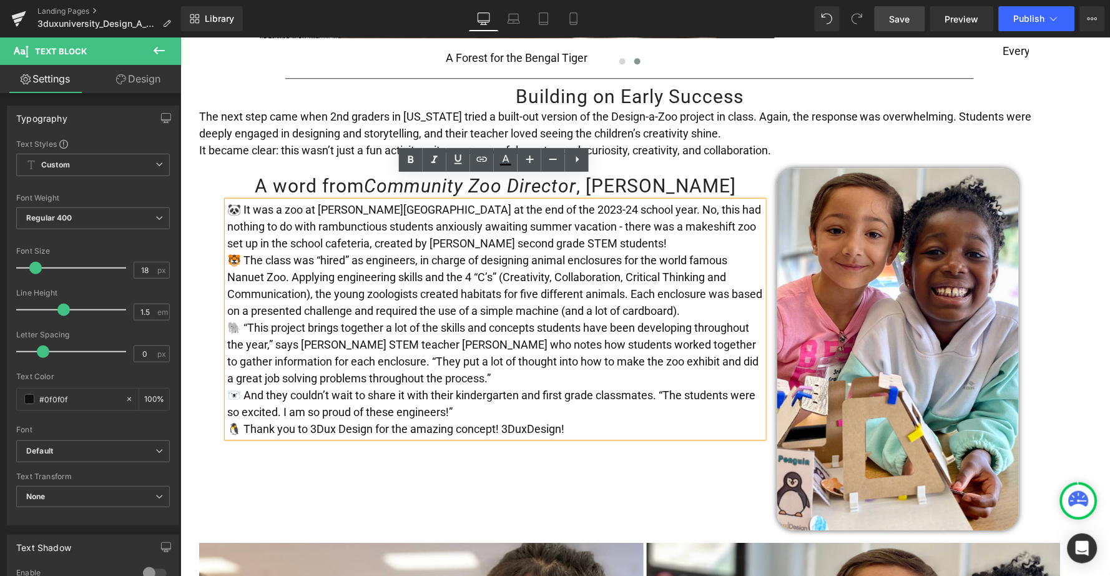
click at [894, 17] on span "Save" at bounding box center [900, 18] width 21 height 13
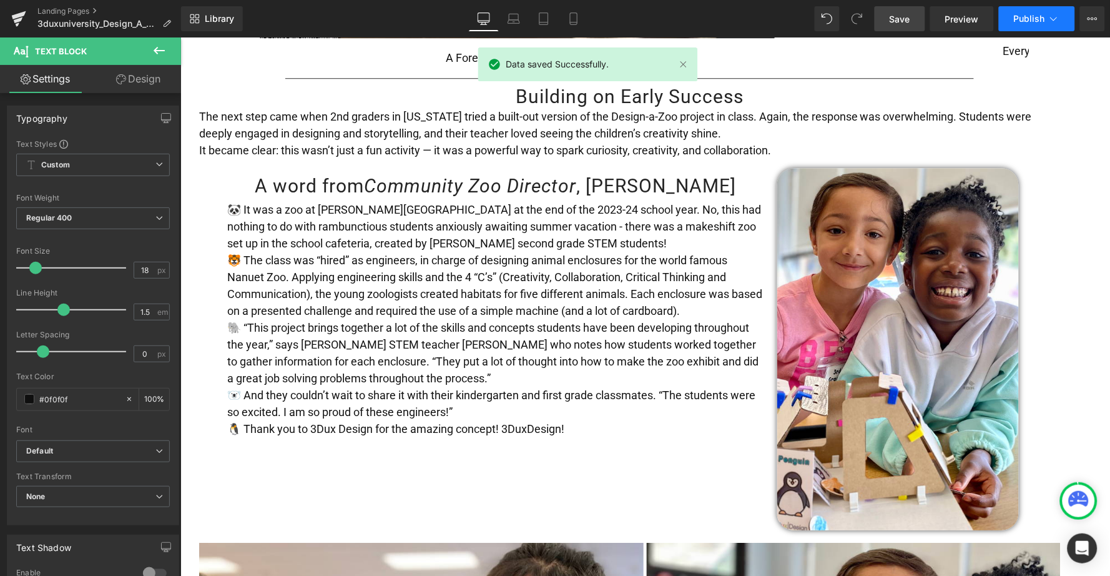
click at [1022, 16] on span "Publish" at bounding box center [1029, 19] width 31 height 10
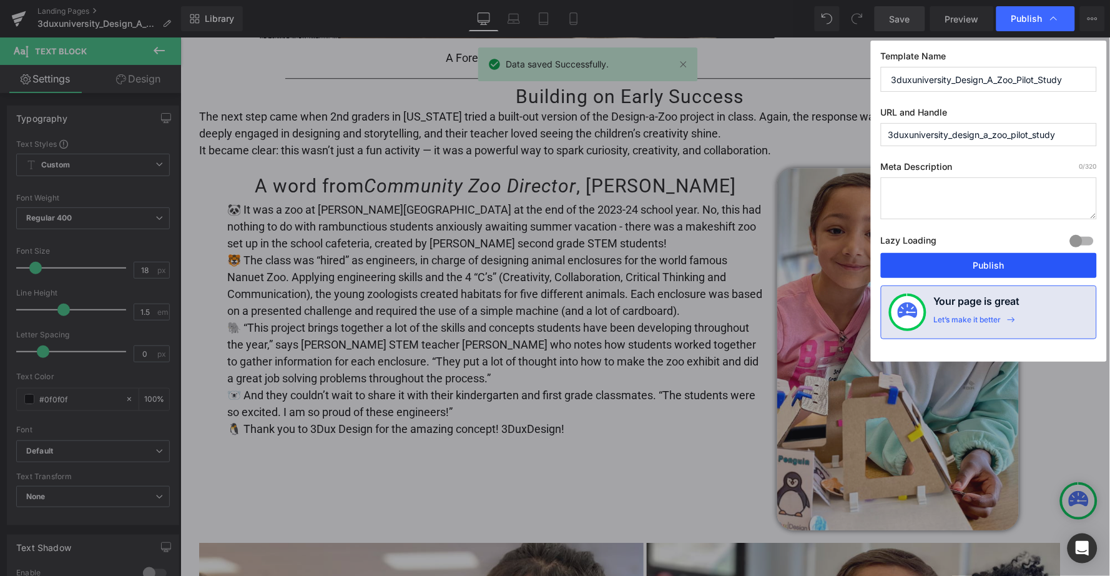
click at [977, 271] on button "Publish" at bounding box center [989, 265] width 216 height 25
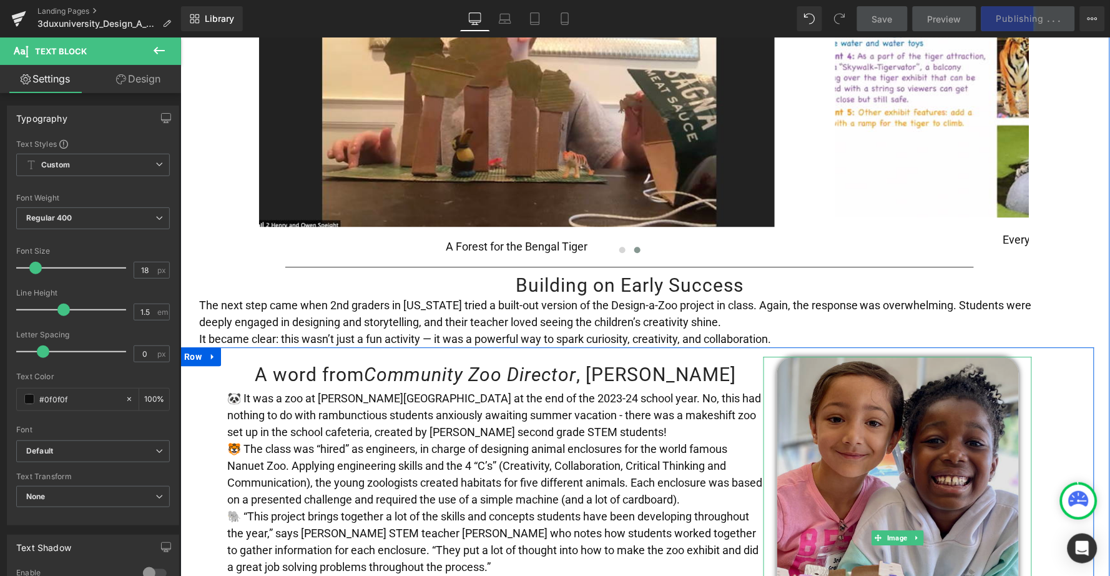
scroll to position [834, 0]
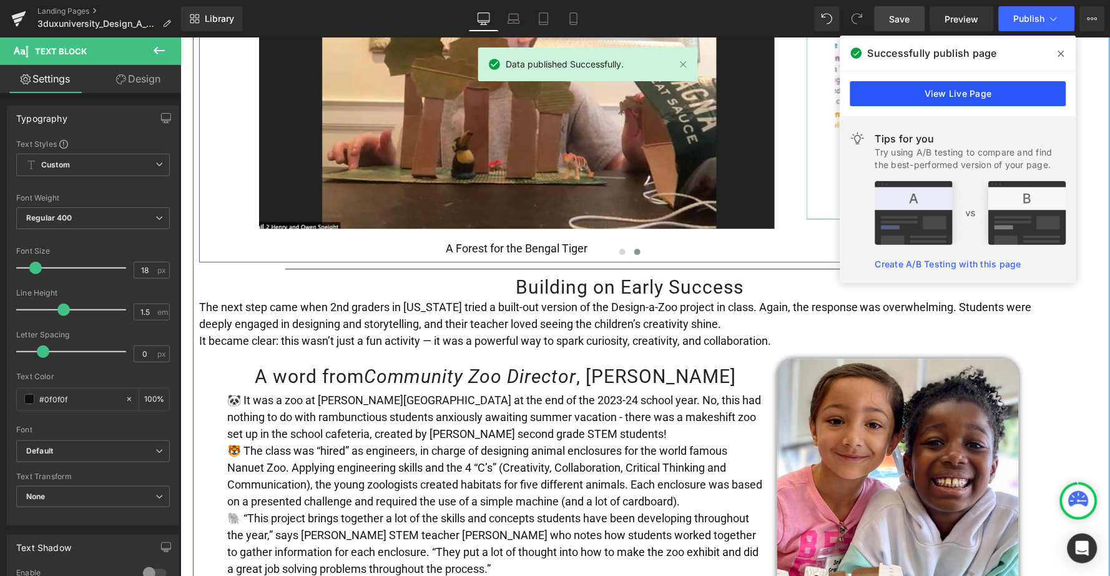
click at [931, 93] on link "View Live Page" at bounding box center [959, 93] width 216 height 25
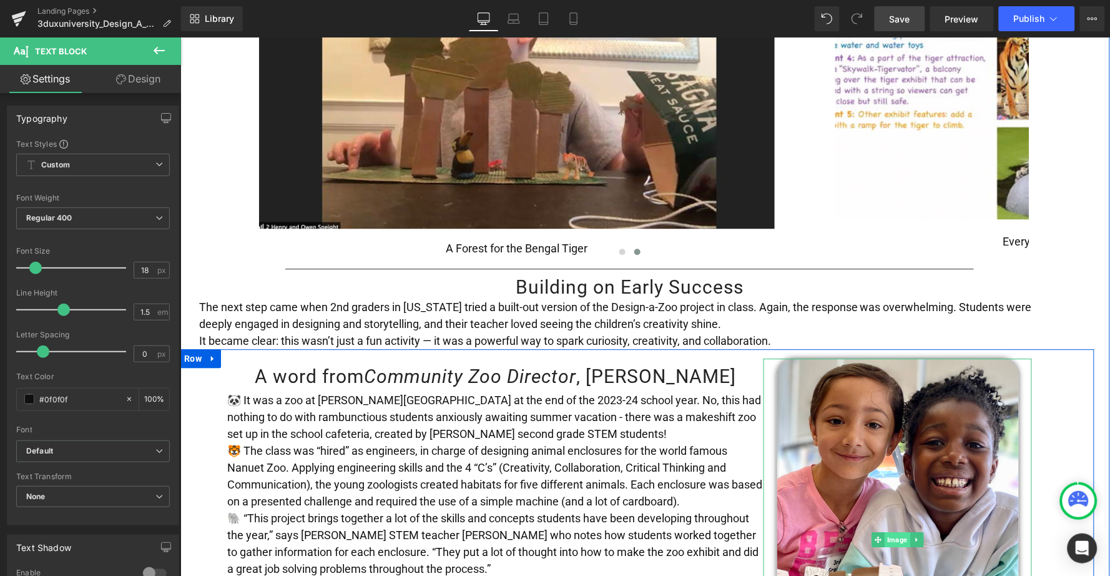
click at [894, 531] on span "Image" at bounding box center [898, 538] width 26 height 15
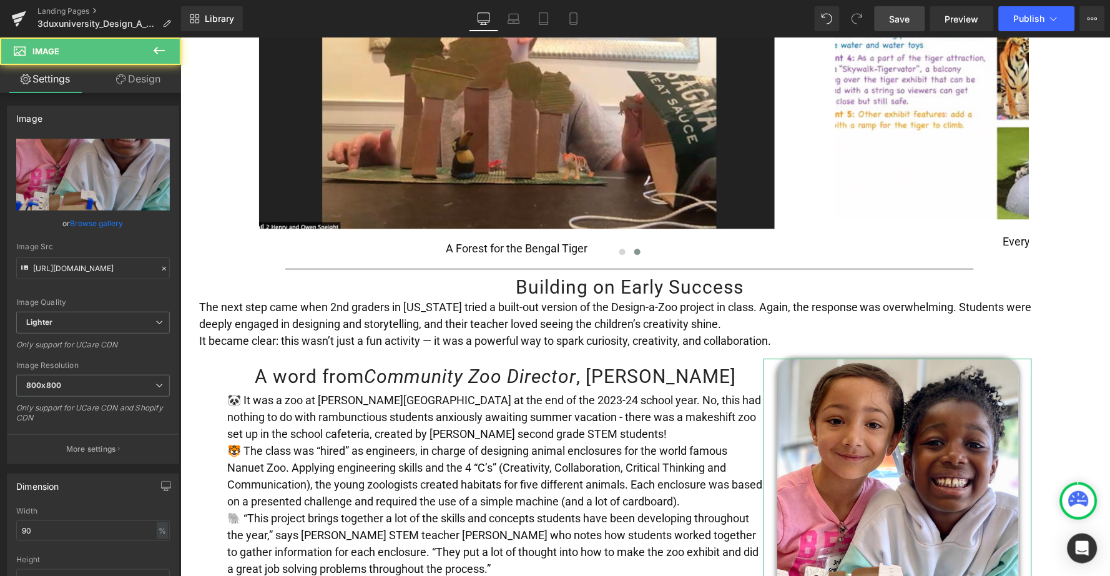
click at [157, 79] on link "Design" at bounding box center [138, 79] width 91 height 28
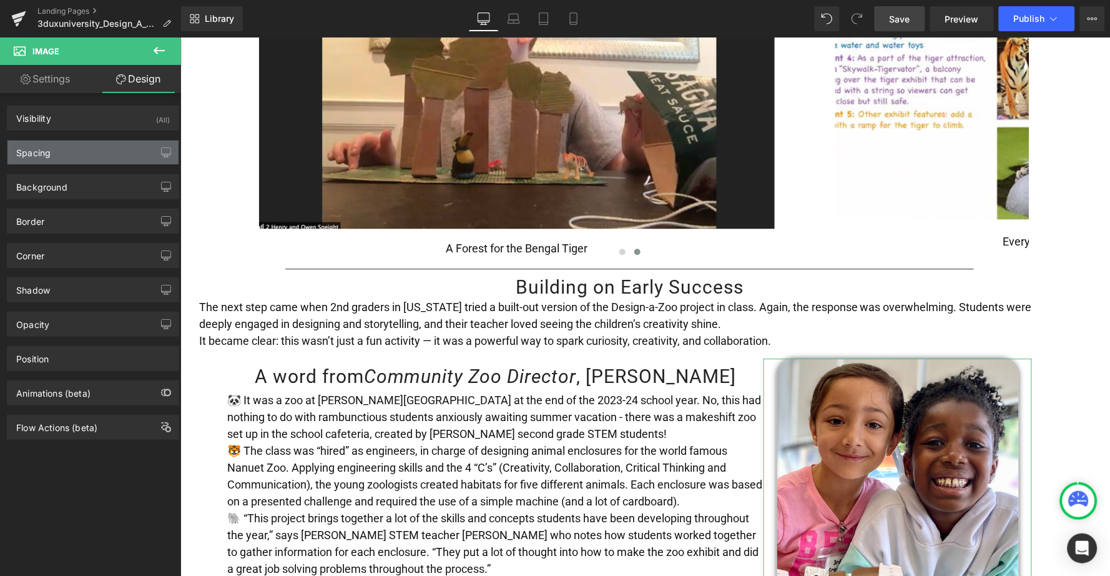
click at [82, 149] on div "Spacing" at bounding box center [92, 153] width 171 height 24
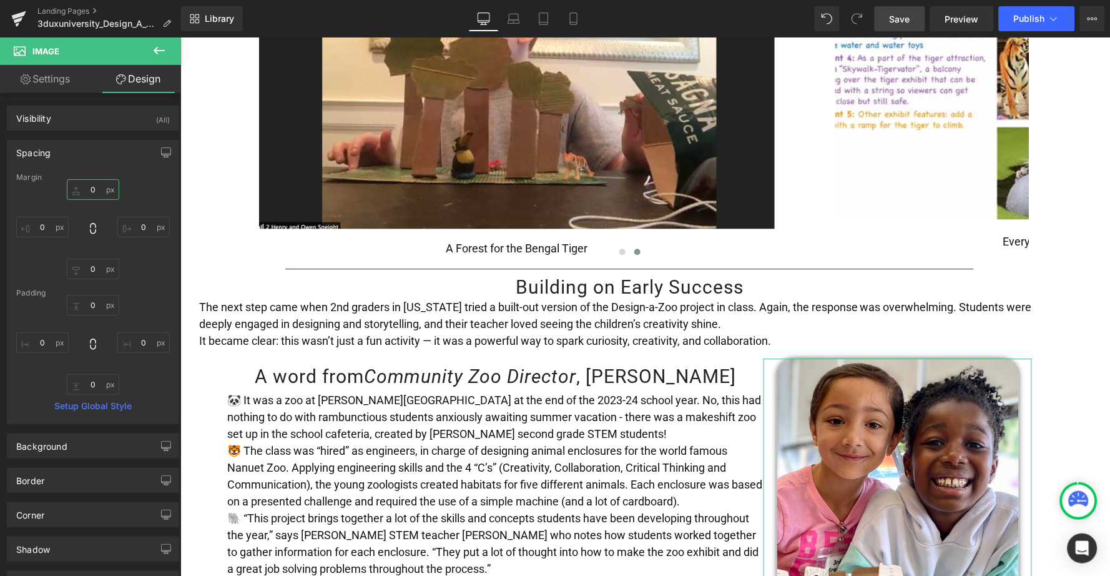
click at [82, 192] on input "0" at bounding box center [93, 189] width 52 height 21
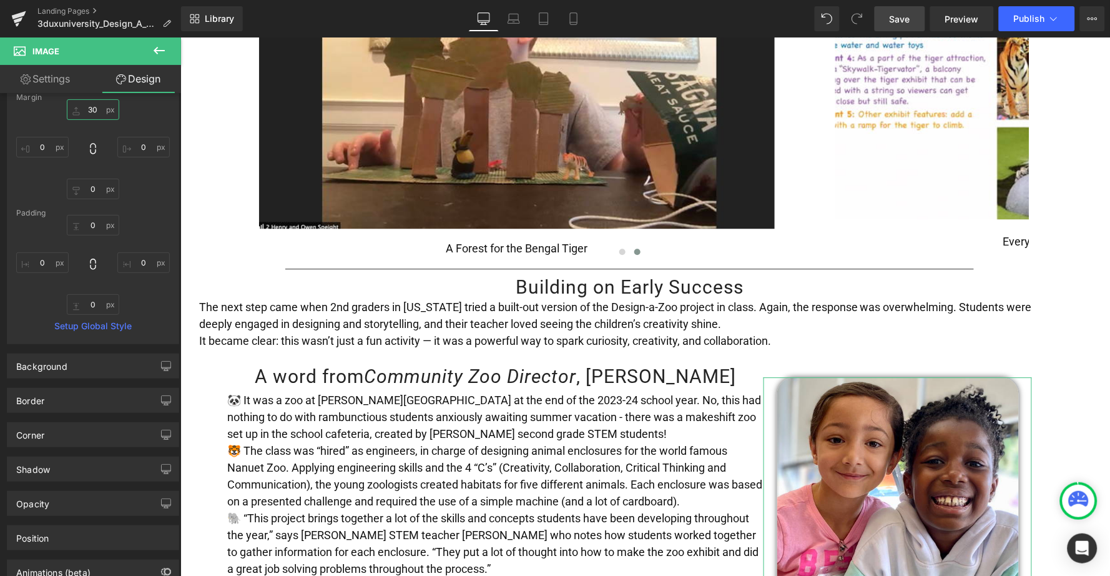
scroll to position [56, 0]
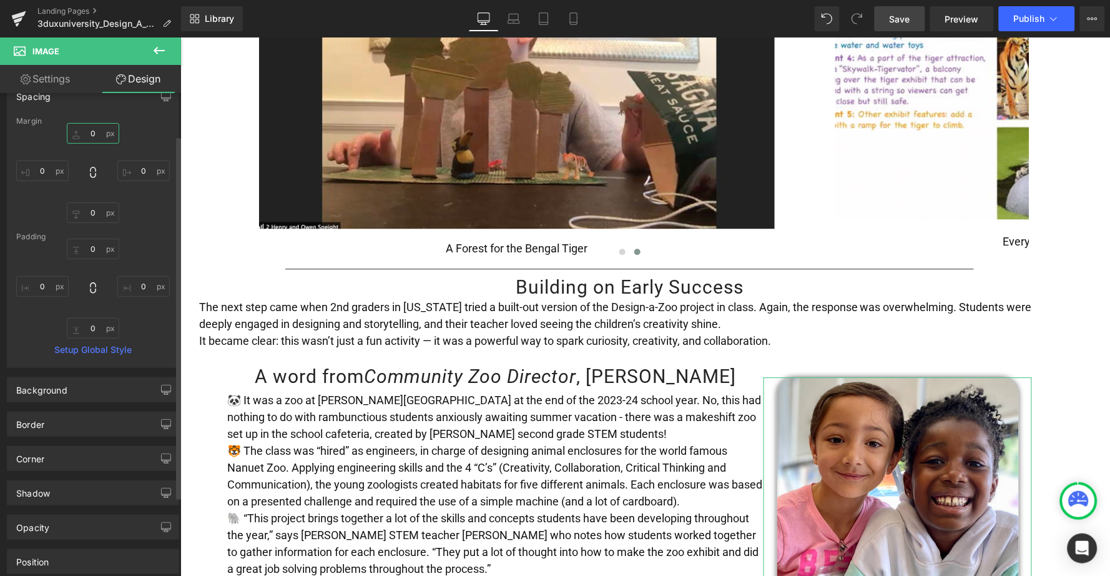
type input "40"
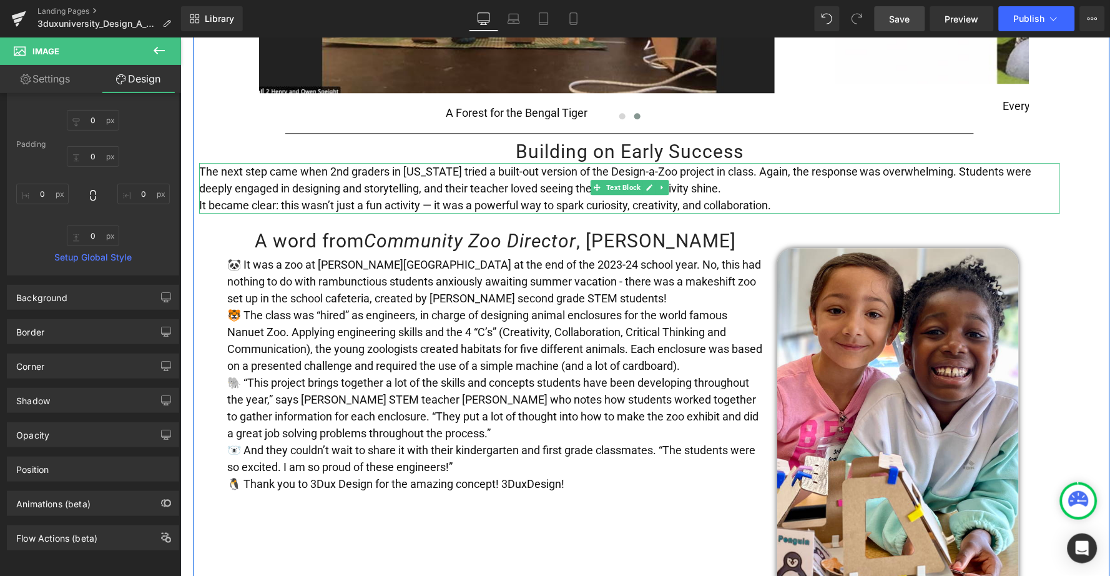
scroll to position [972, 0]
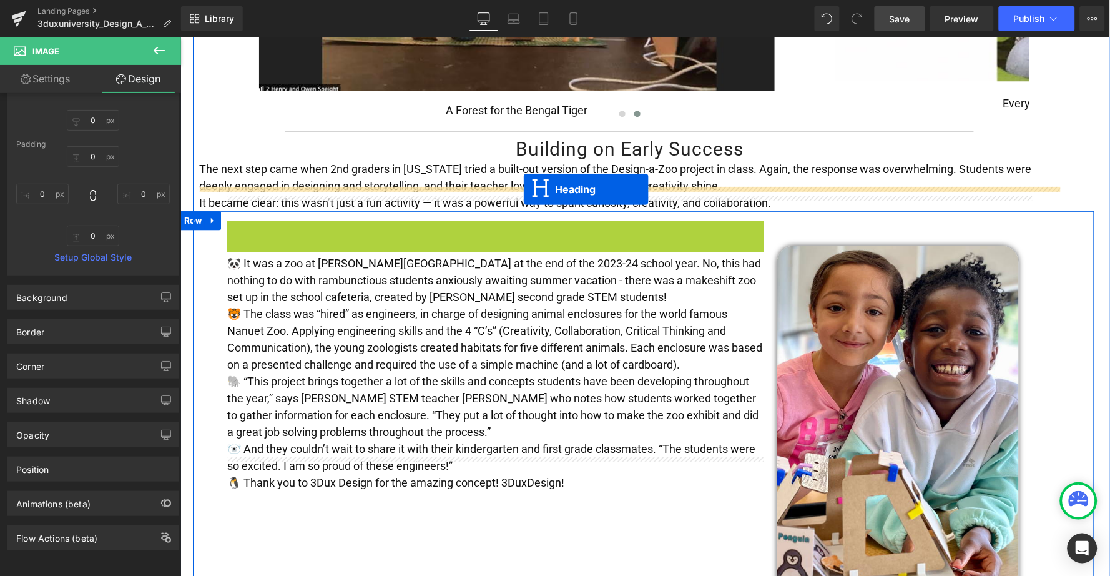
drag, startPoint x: 462, startPoint y: 210, endPoint x: 523, endPoint y: 189, distance: 64.2
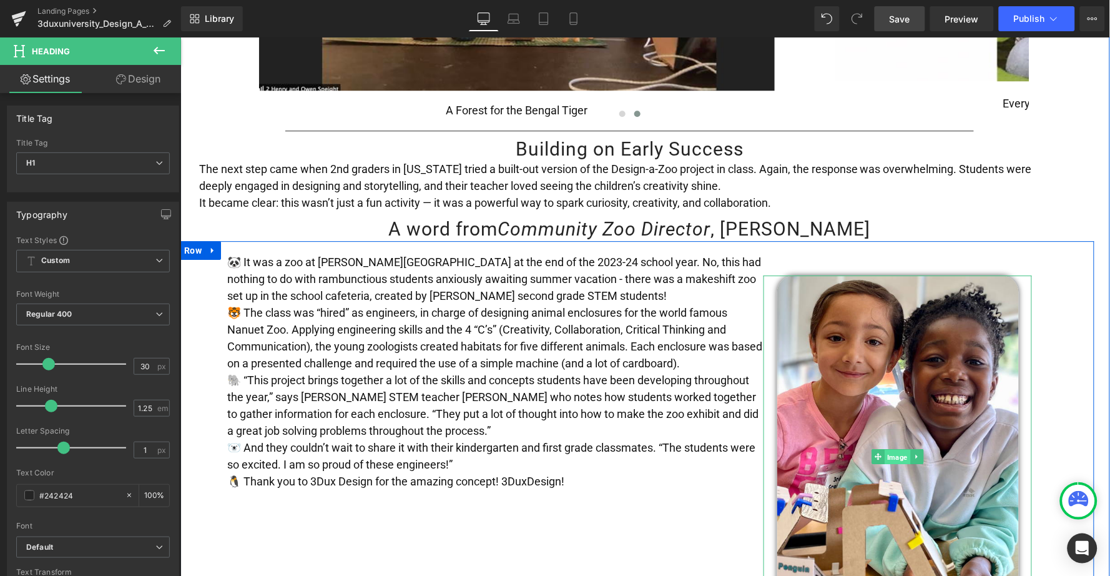
click at [893, 449] on span "Image" at bounding box center [898, 456] width 26 height 15
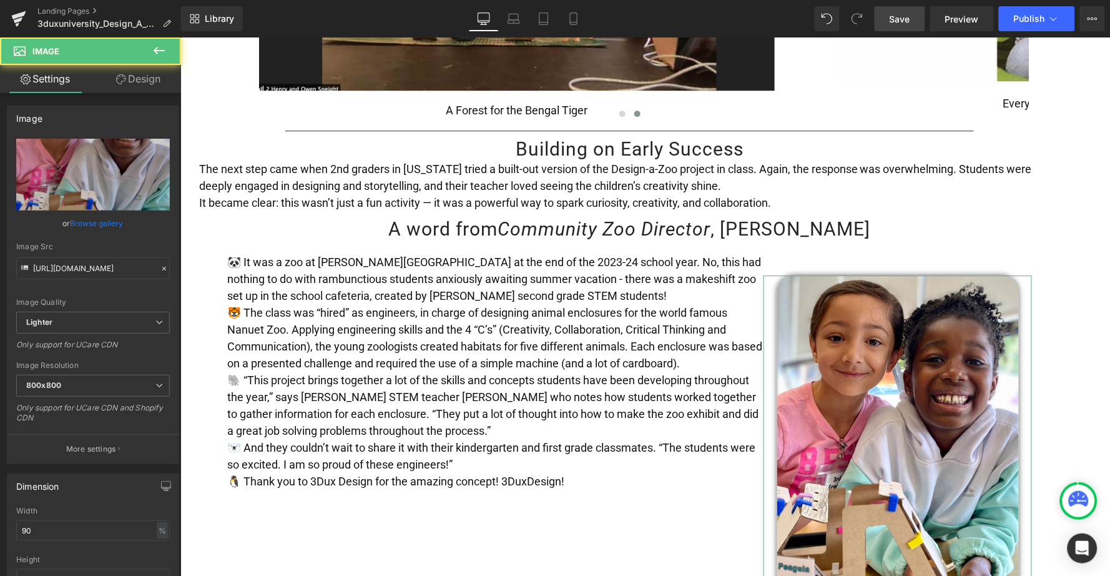
click at [152, 77] on link "Design" at bounding box center [138, 79] width 91 height 28
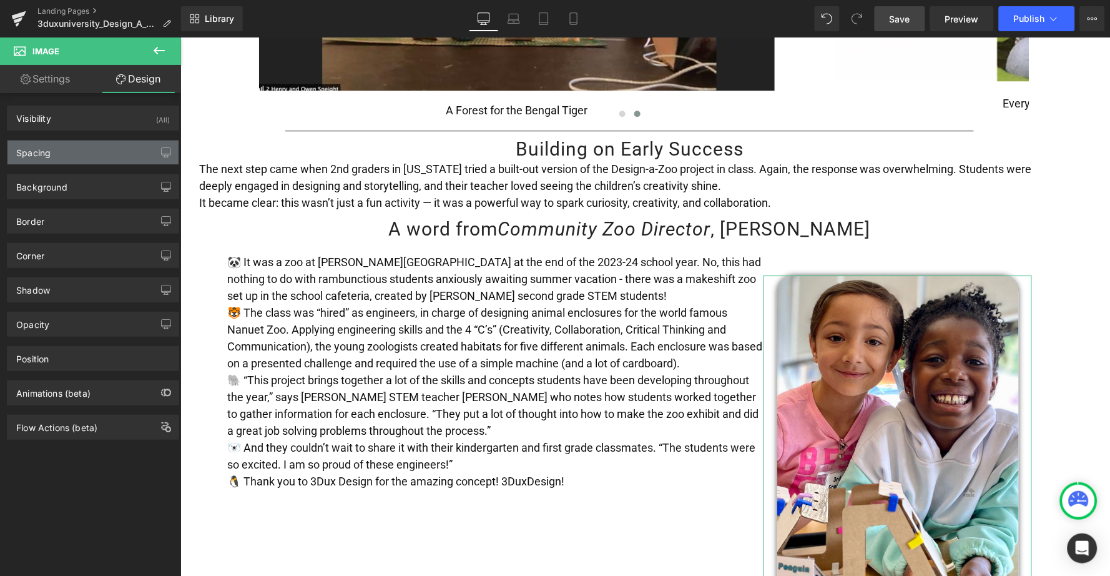
click at [76, 151] on div "Spacing" at bounding box center [92, 153] width 171 height 24
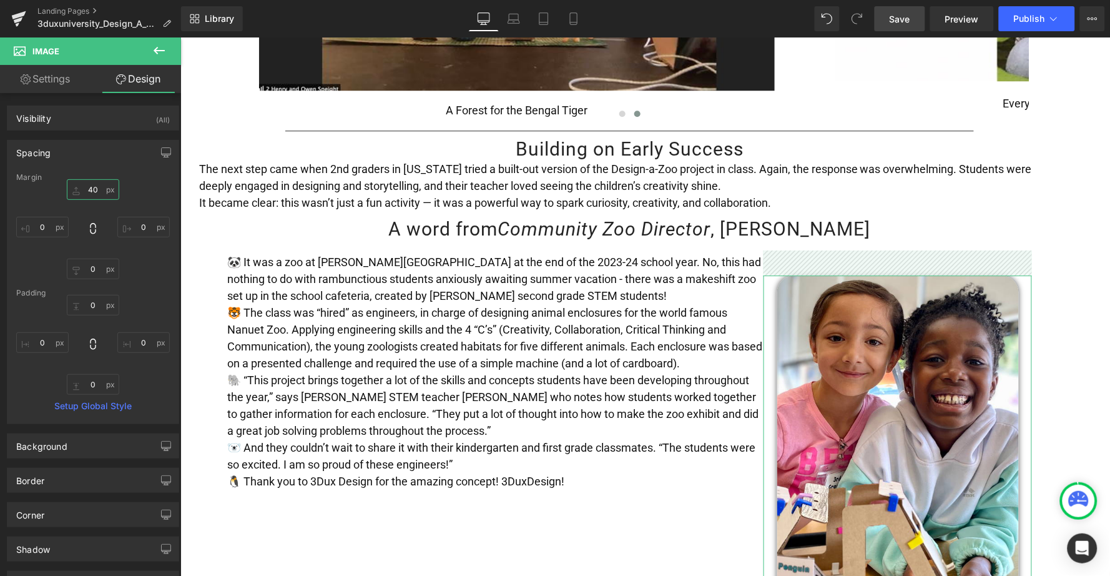
click at [88, 192] on input "40" at bounding box center [93, 189] width 52 height 21
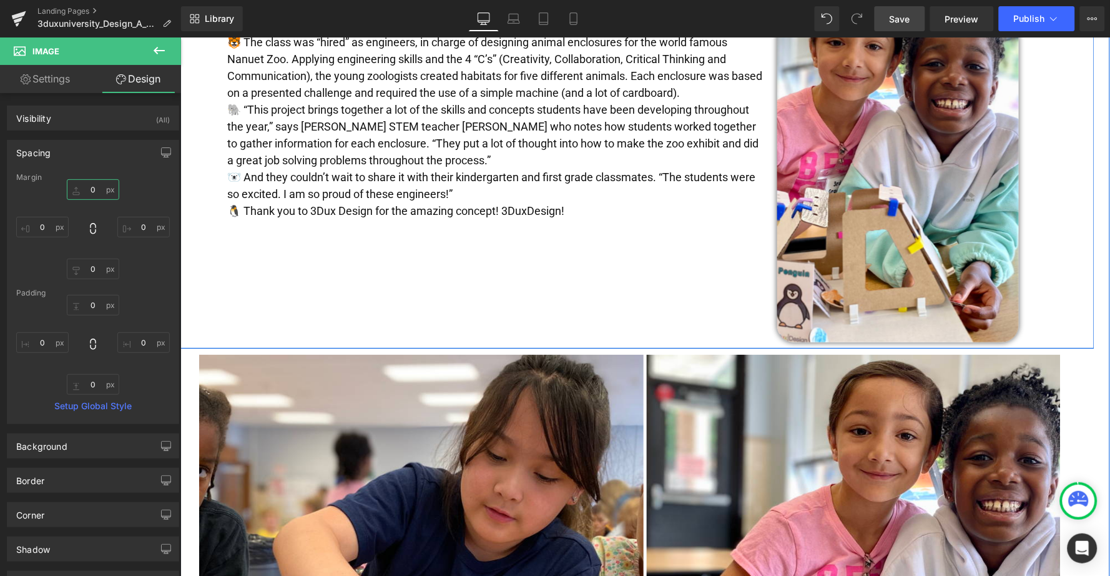
scroll to position [1250, 0]
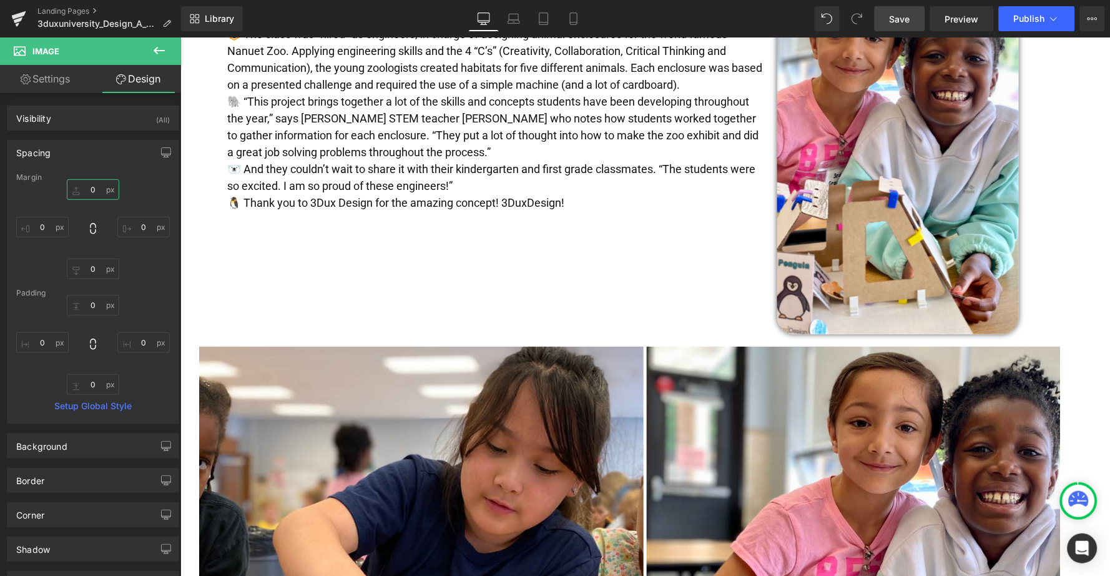
type input "0"
click at [899, 16] on span "Save" at bounding box center [900, 18] width 21 height 13
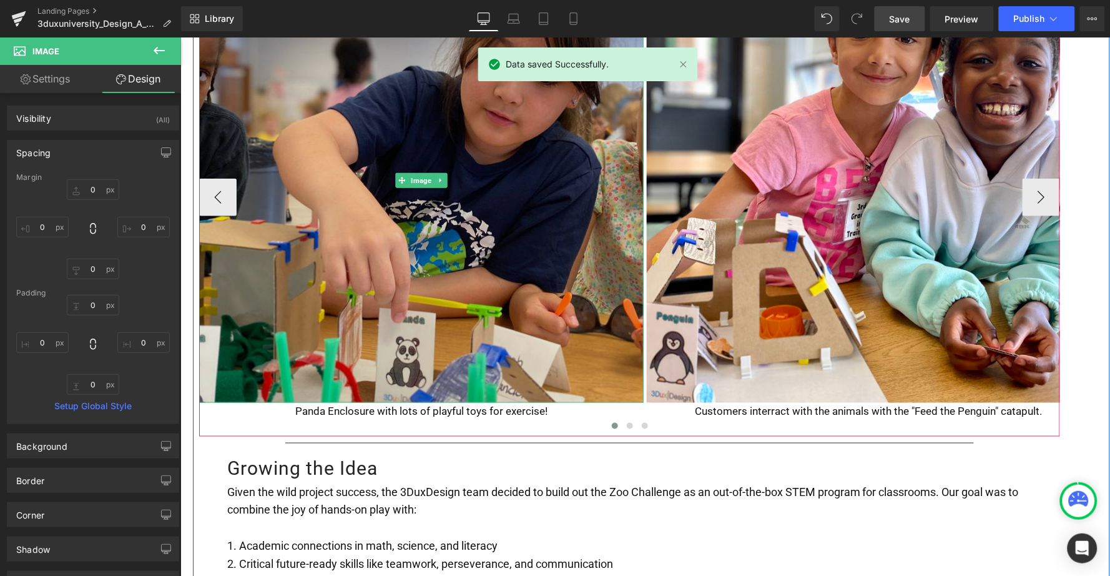
scroll to position [1656, 0]
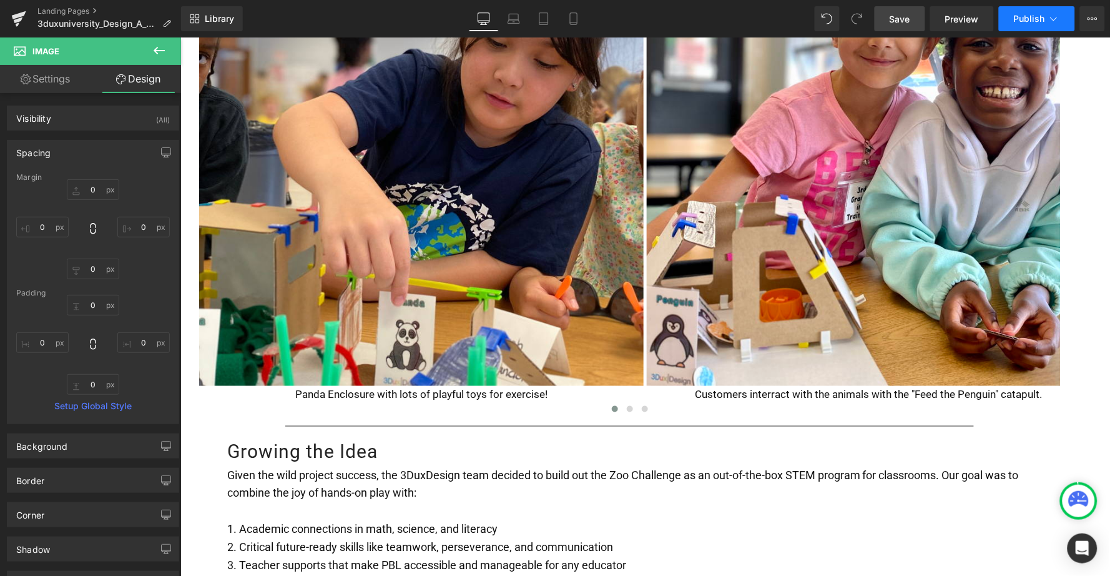
click at [1033, 14] on span "Publish" at bounding box center [1029, 19] width 31 height 10
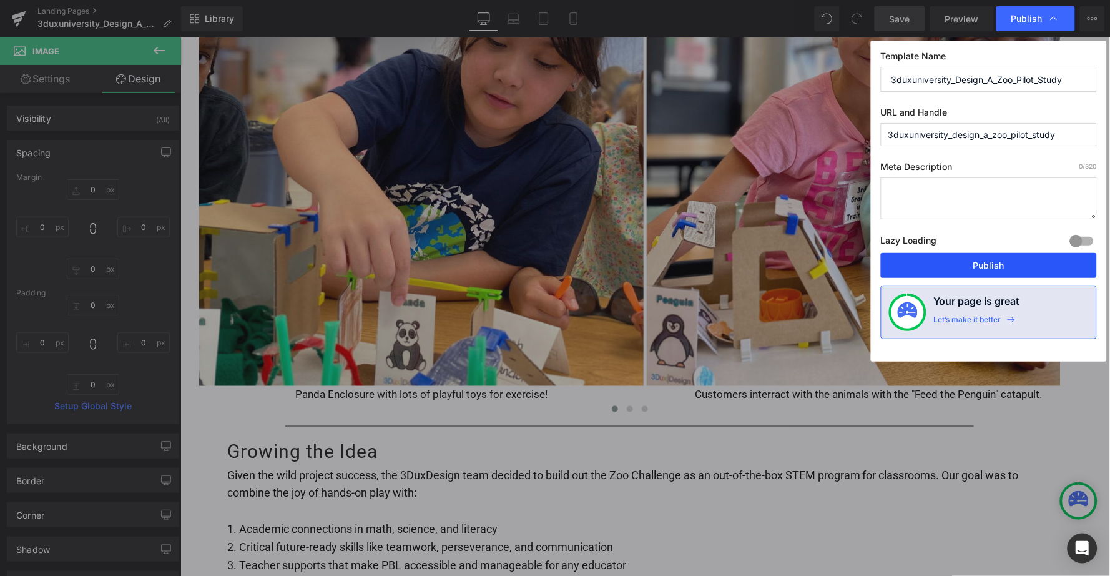
click at [984, 264] on button "Publish" at bounding box center [989, 265] width 216 height 25
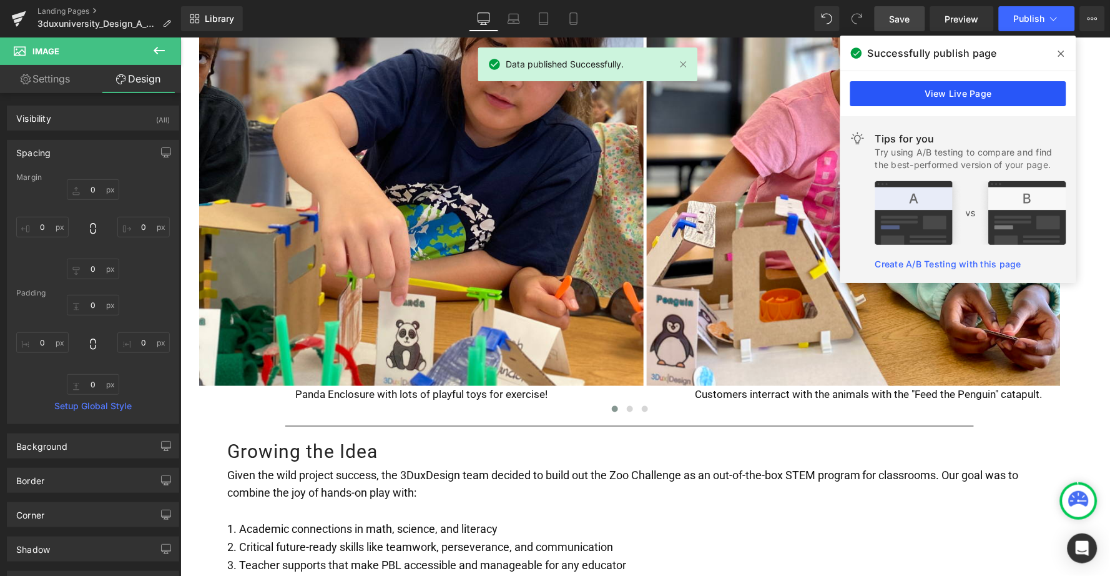
click at [906, 101] on link "View Live Page" at bounding box center [959, 93] width 216 height 25
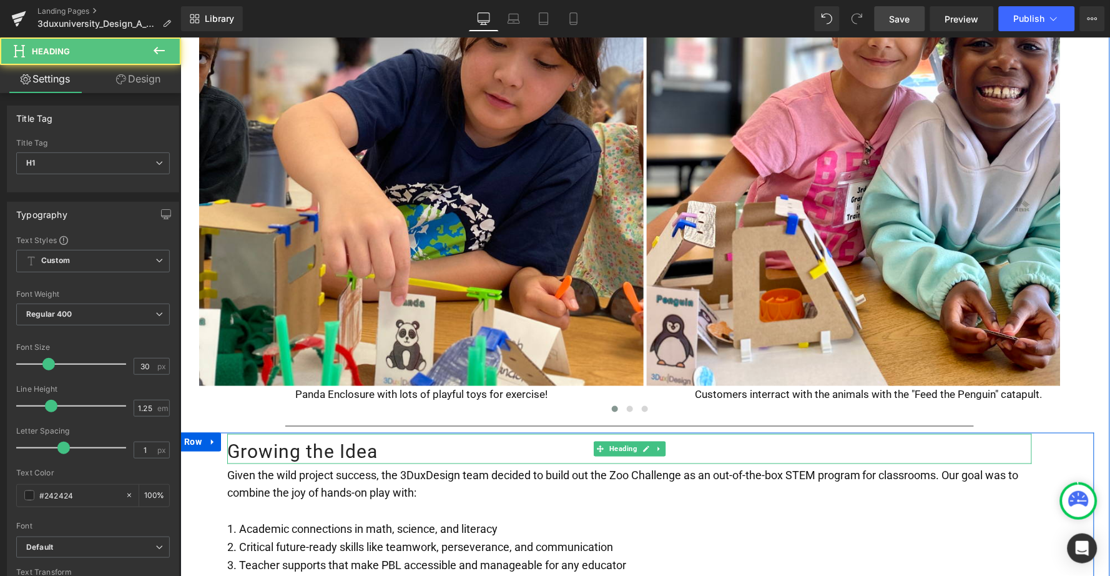
click at [340, 440] on h1 "Growing the Idea" at bounding box center [629, 452] width 805 height 24
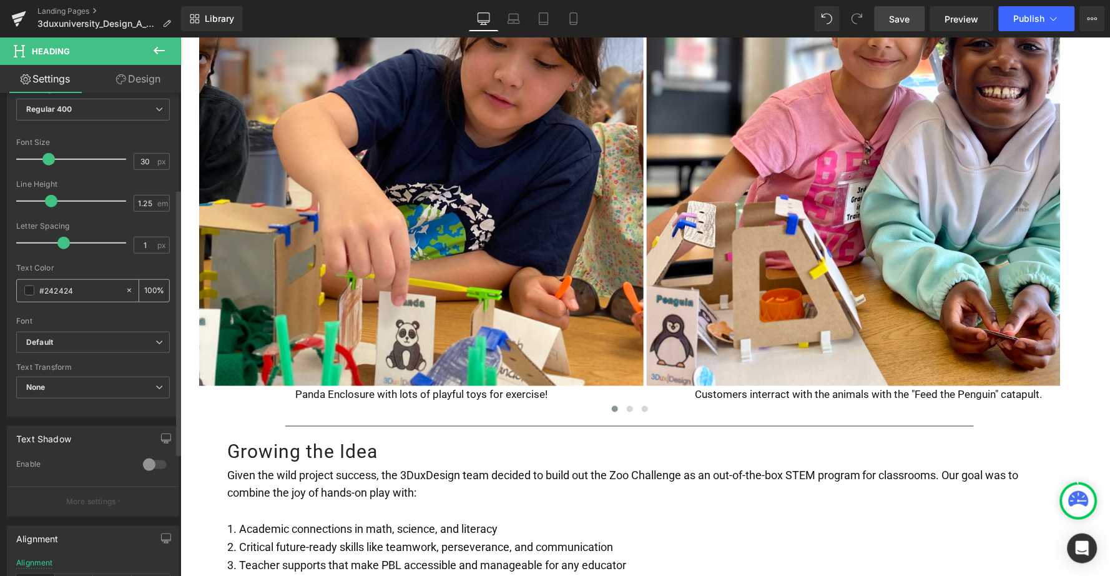
scroll to position [248, 0]
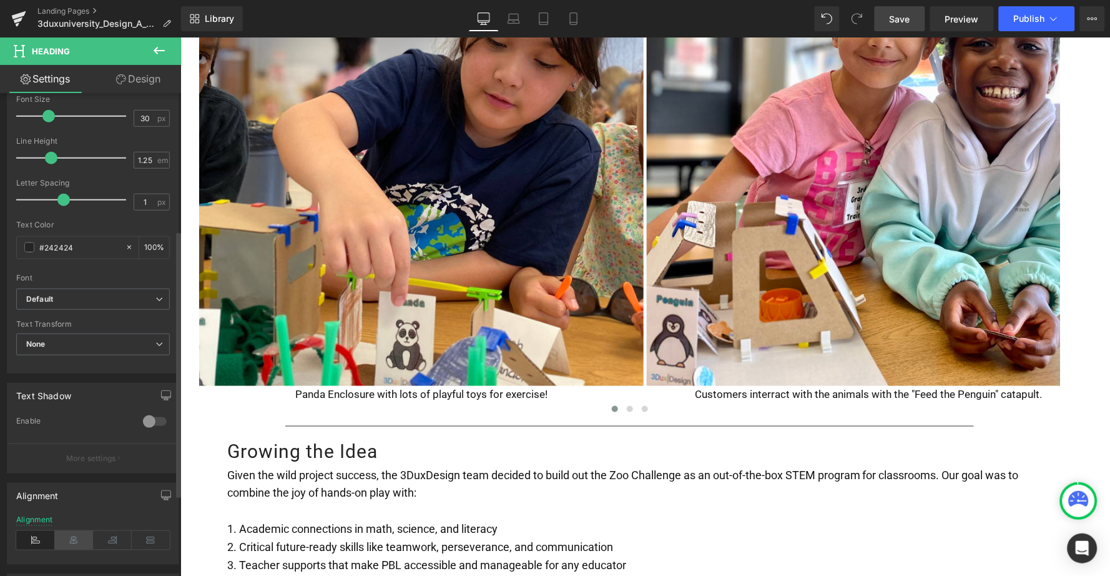
click at [74, 534] on icon at bounding box center [74, 540] width 39 height 19
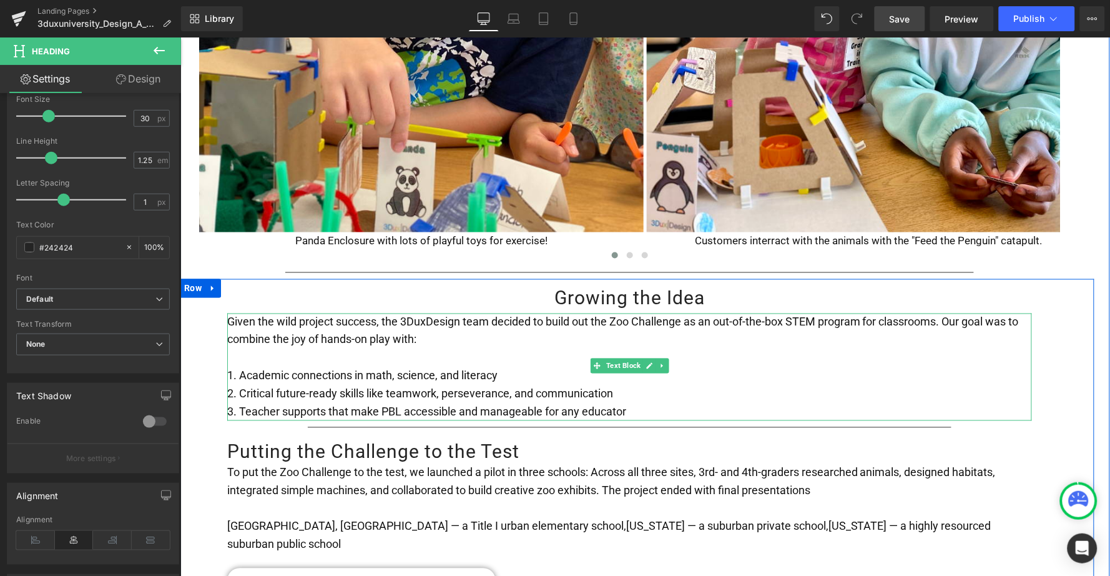
scroll to position [1930, 0]
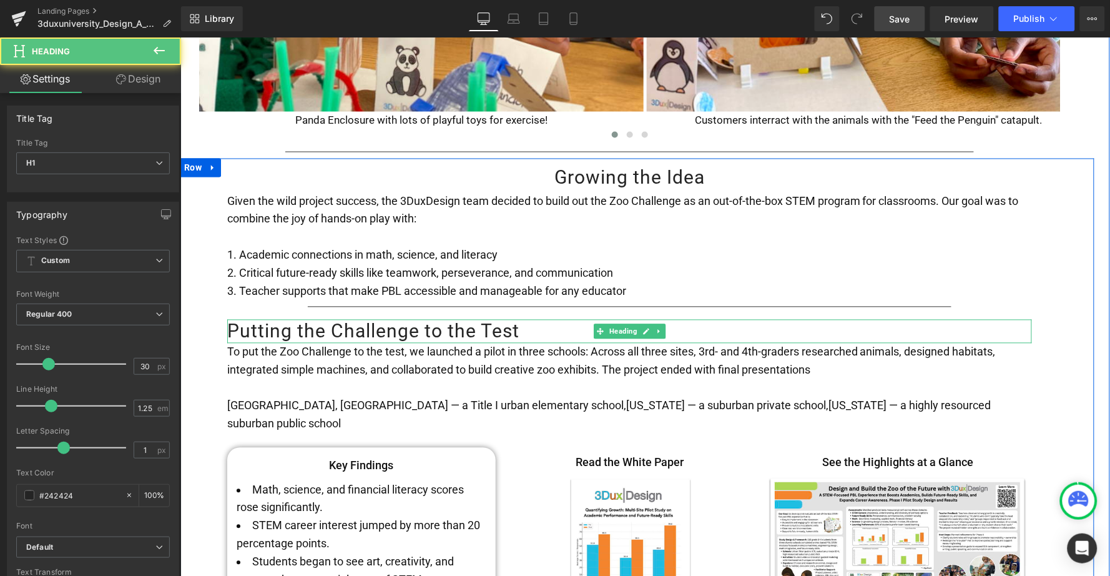
click at [402, 319] on h1 "Putting the Challenge to the Test" at bounding box center [629, 331] width 805 height 24
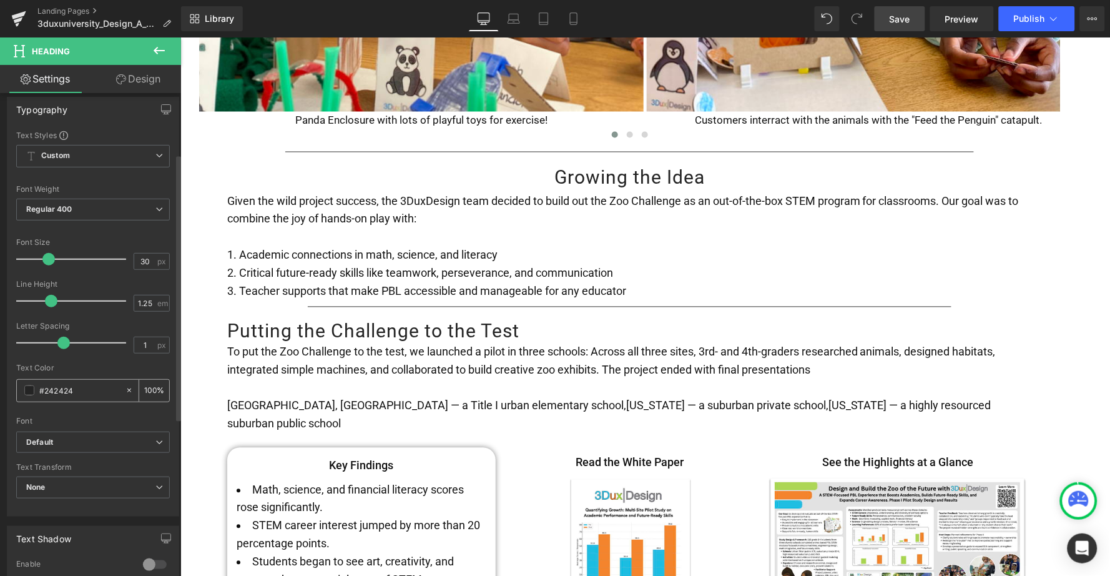
scroll to position [119, 0]
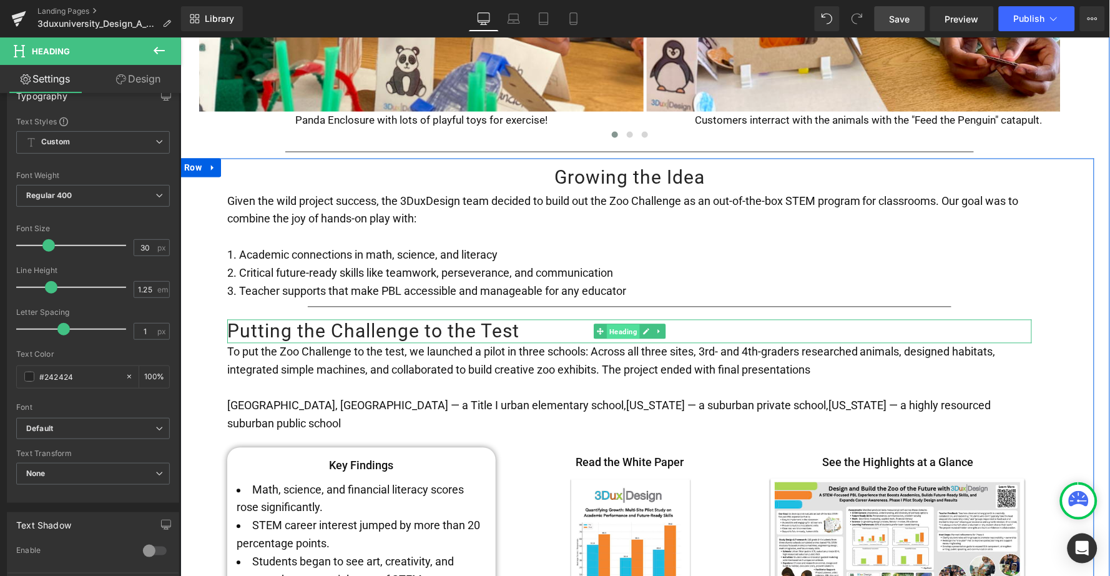
click at [625, 324] on span "Heading" at bounding box center [622, 331] width 33 height 15
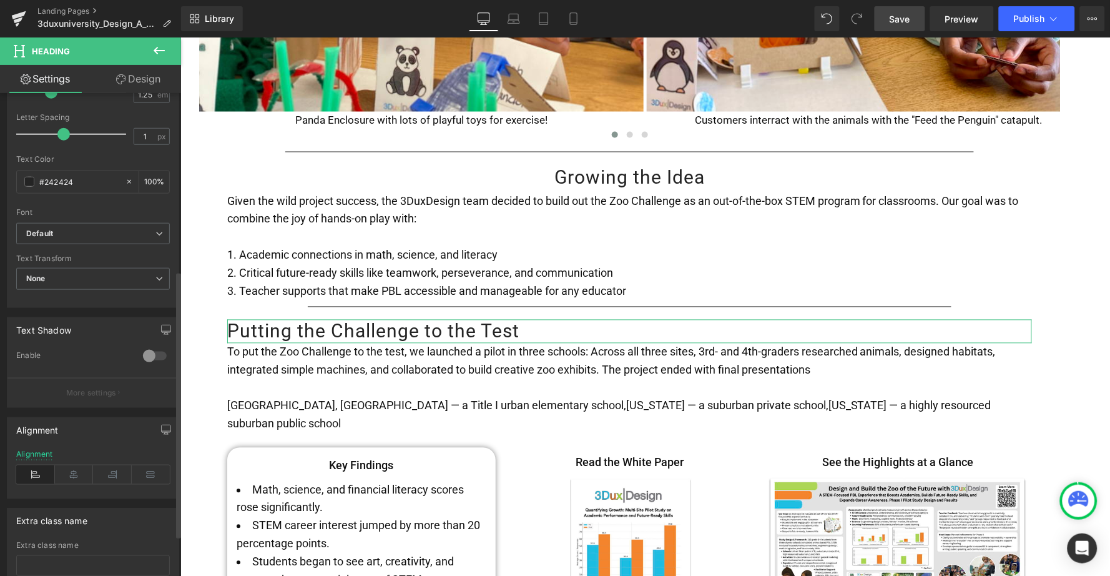
scroll to position [324, 0]
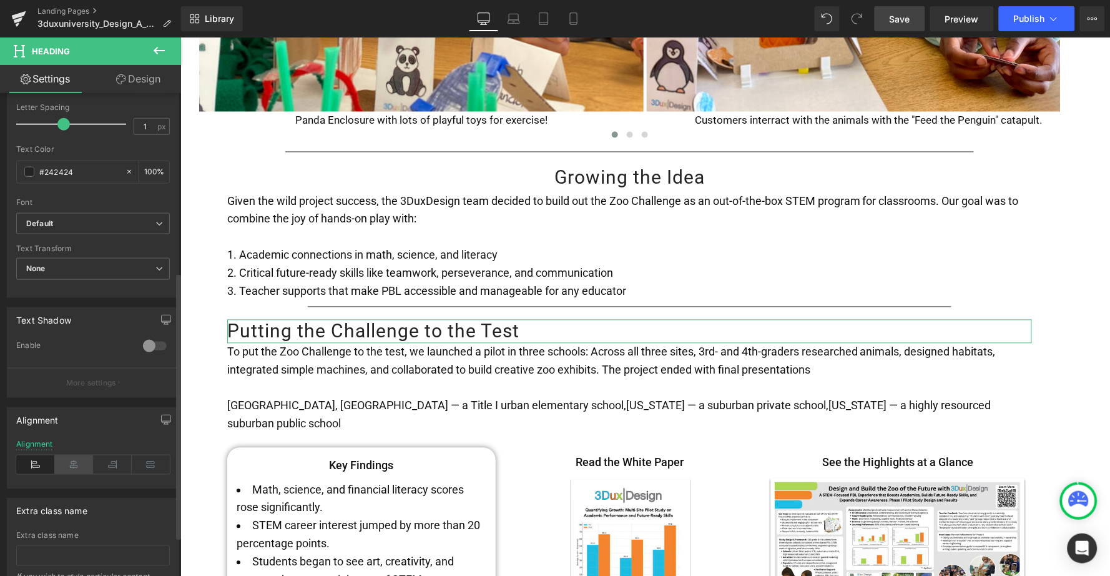
click at [70, 457] on icon at bounding box center [74, 464] width 39 height 19
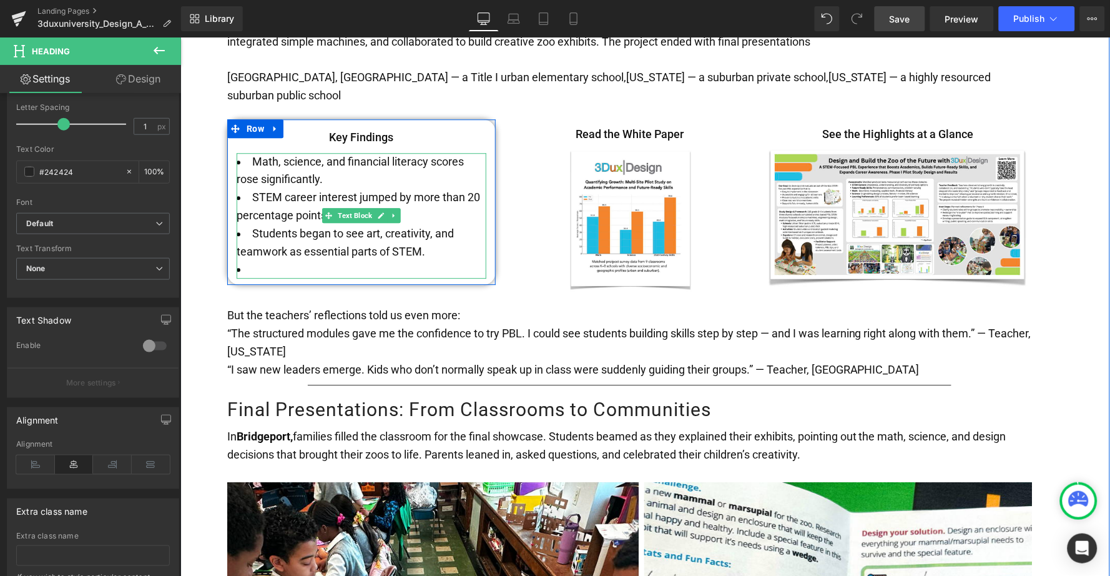
scroll to position [2268, 0]
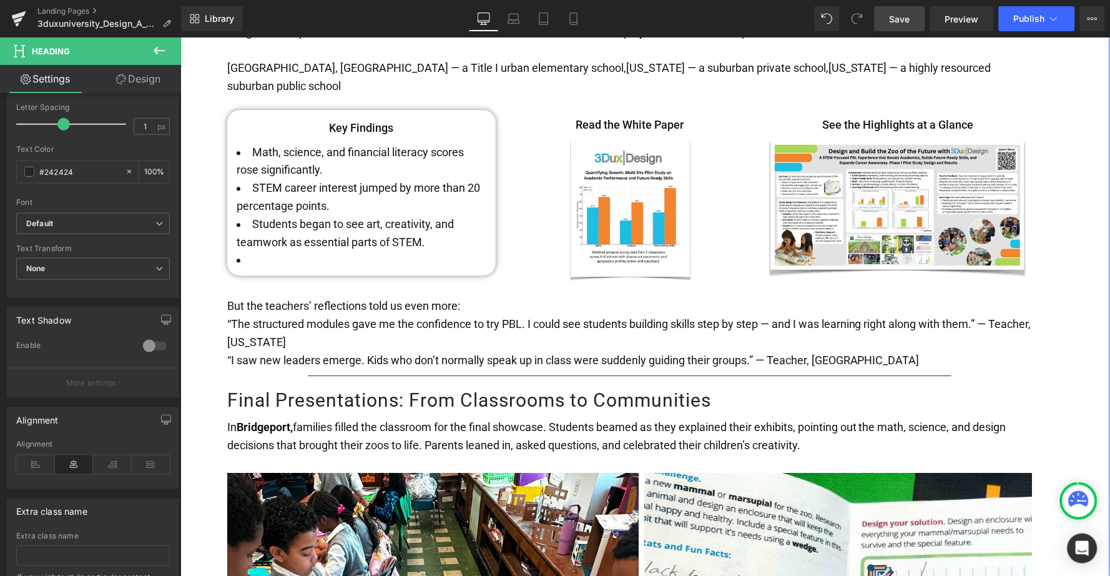
click at [472, 388] on h1 "Final Presentations: From Classrooms to Communities" at bounding box center [629, 400] width 805 height 24
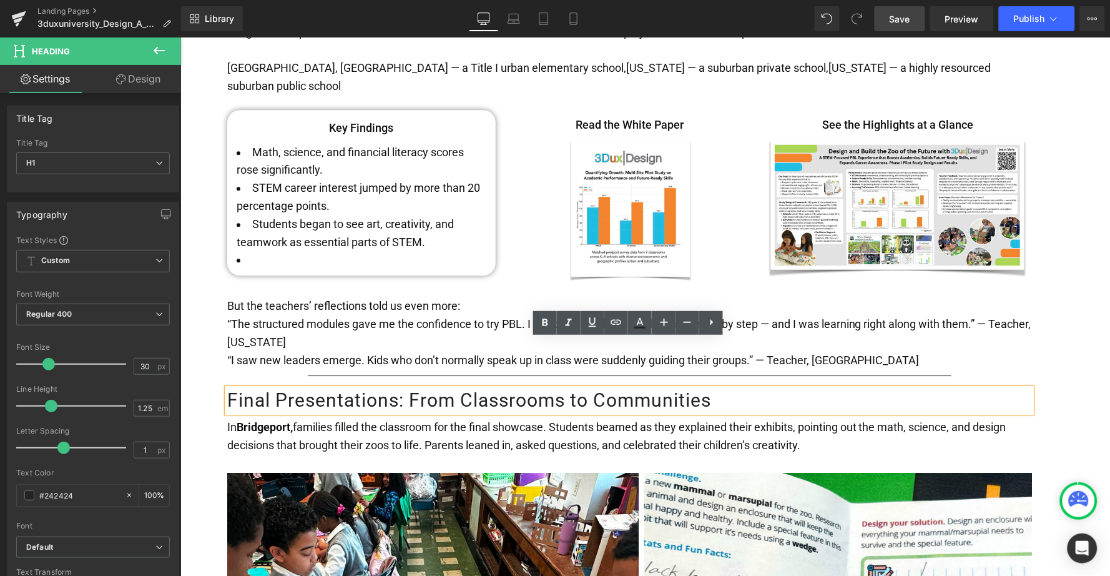
click at [180, 37] on div at bounding box center [180, 37] width 0 height 0
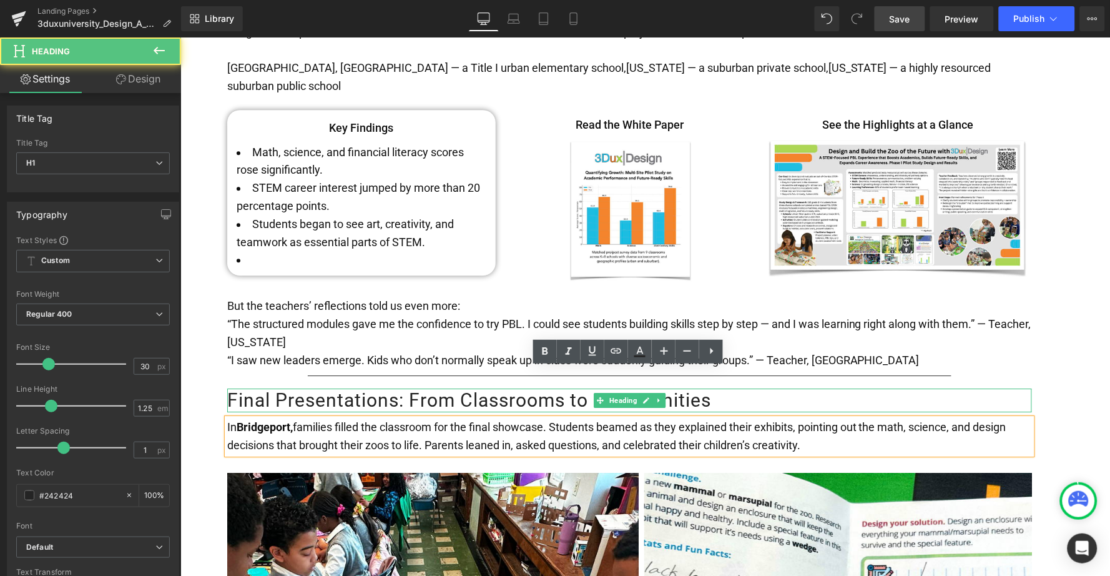
click at [482, 388] on h1 "Final Presentations: From Classrooms to Communities" at bounding box center [629, 400] width 805 height 24
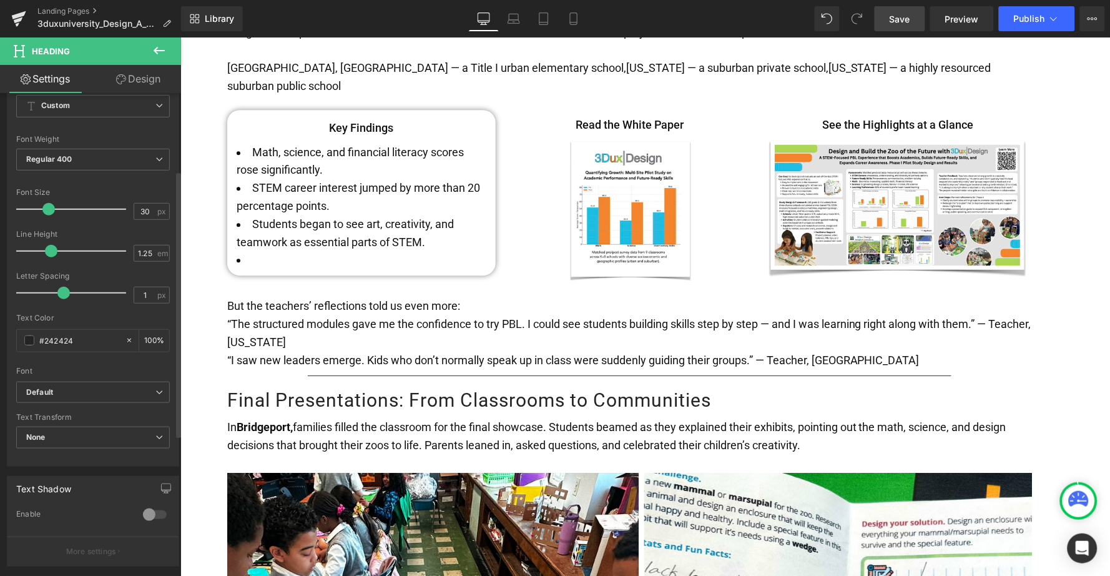
scroll to position [274, 0]
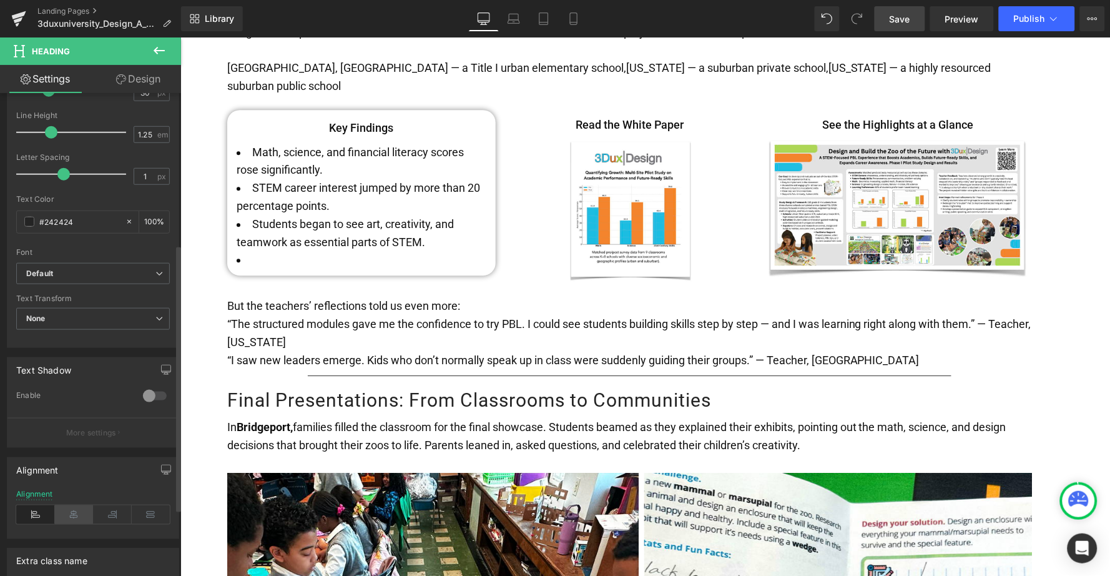
click at [74, 505] on icon at bounding box center [74, 514] width 39 height 19
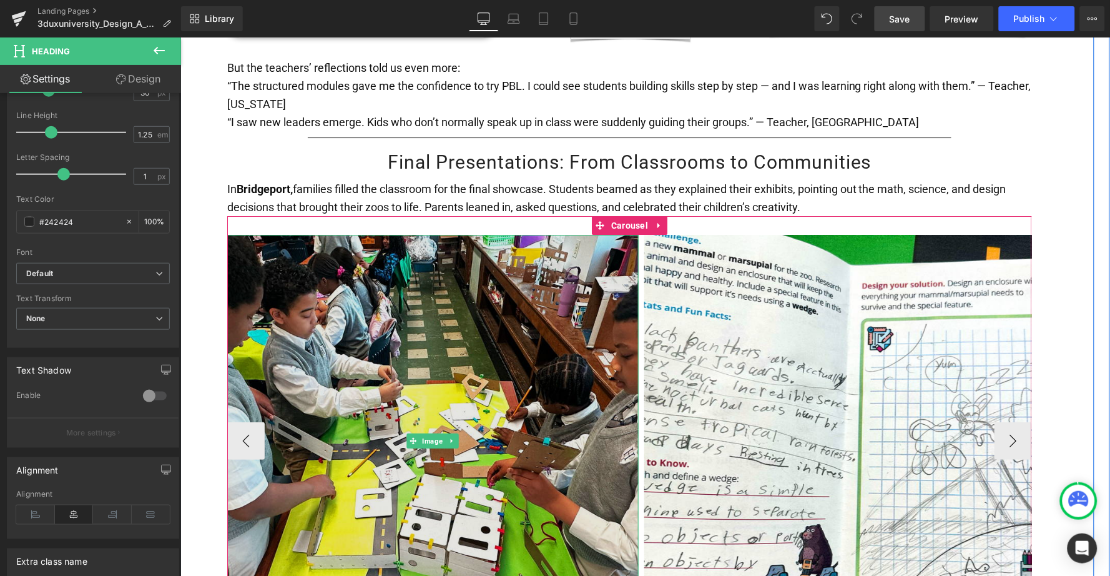
scroll to position [2508, 0]
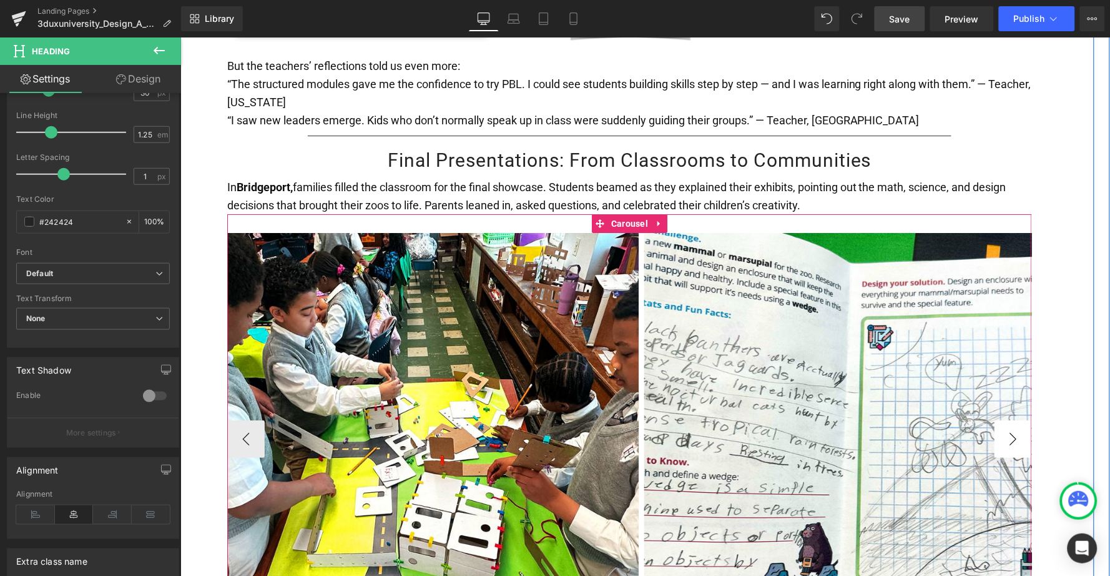
click at [1010, 420] on button "›" at bounding box center [1012, 438] width 37 height 37
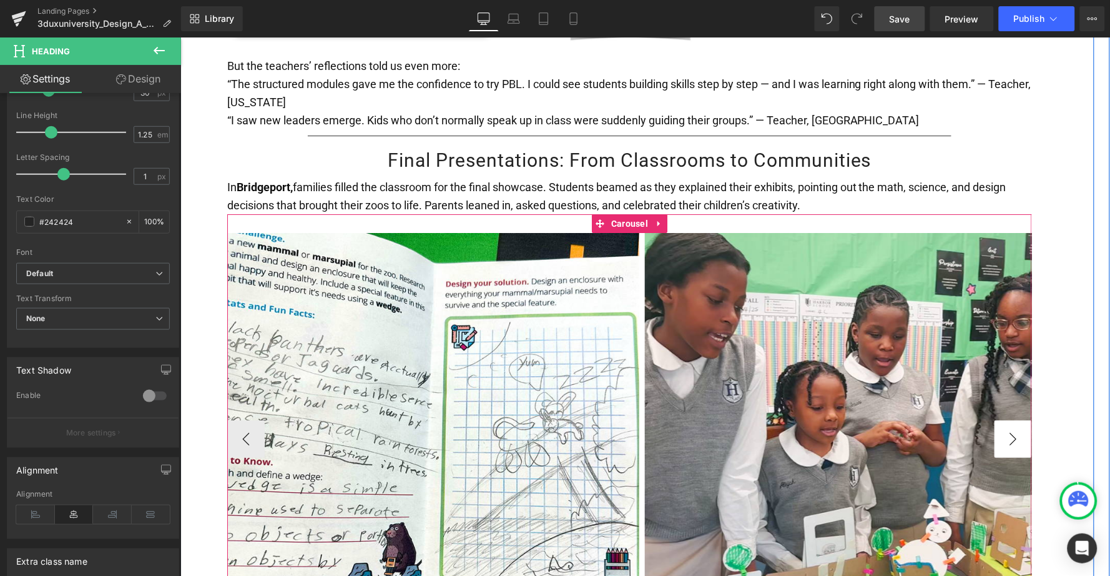
click at [1010, 420] on button "›" at bounding box center [1012, 438] width 37 height 37
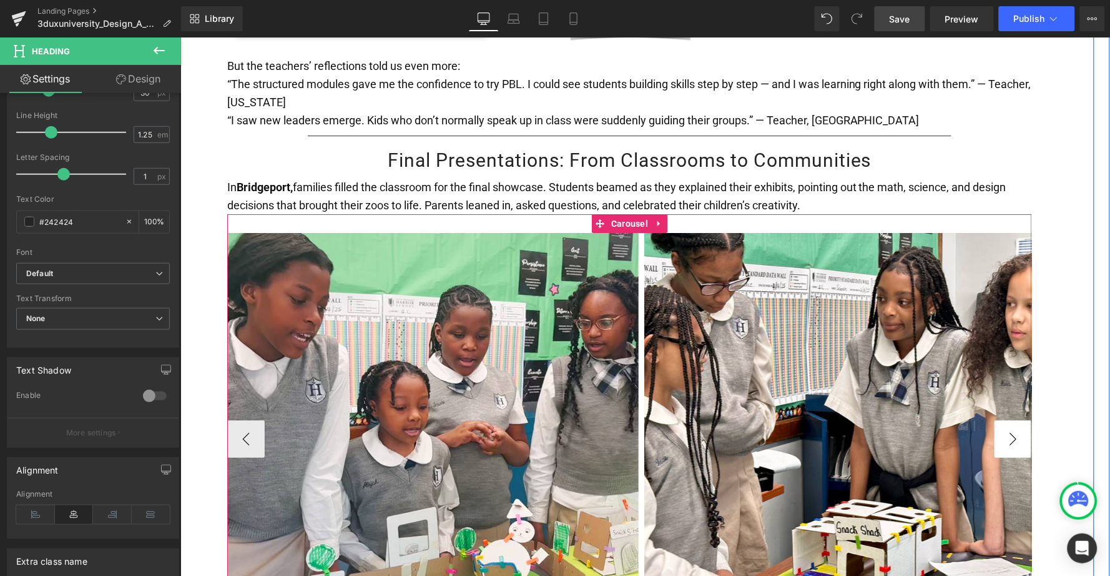
click at [1010, 420] on button "›" at bounding box center [1012, 438] width 37 height 37
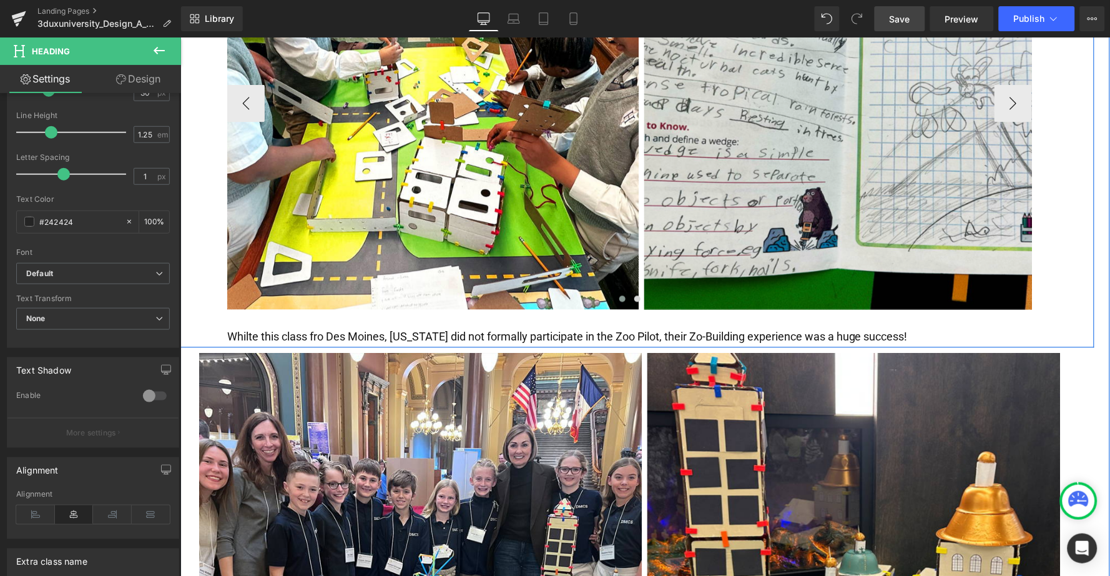
scroll to position [3317, 0]
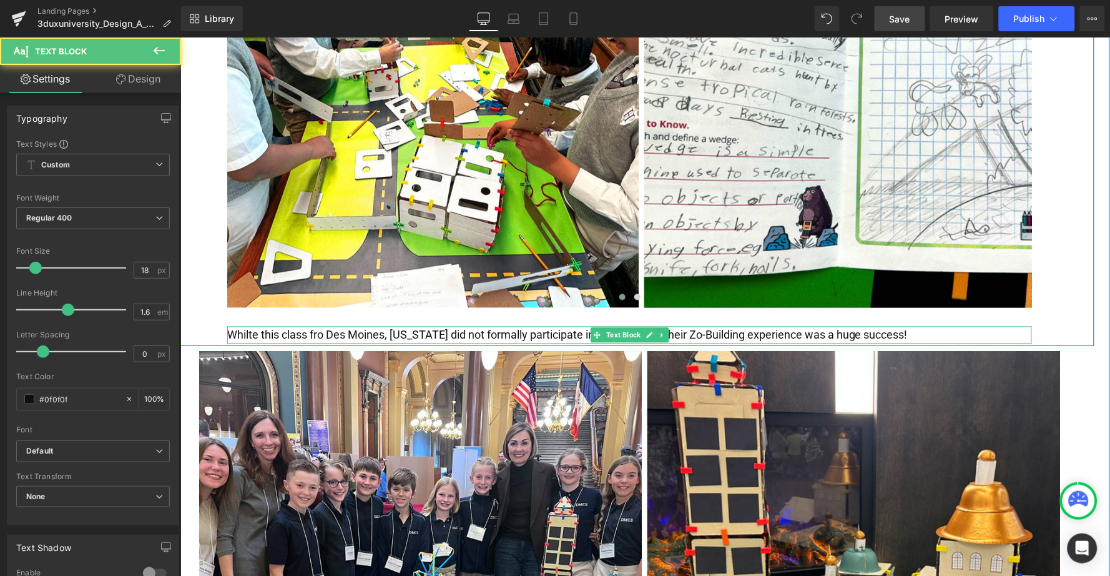
click at [254, 326] on p "Whilte this class fro Des Moines, [US_STATE] did not formally participate in th…" at bounding box center [629, 335] width 805 height 18
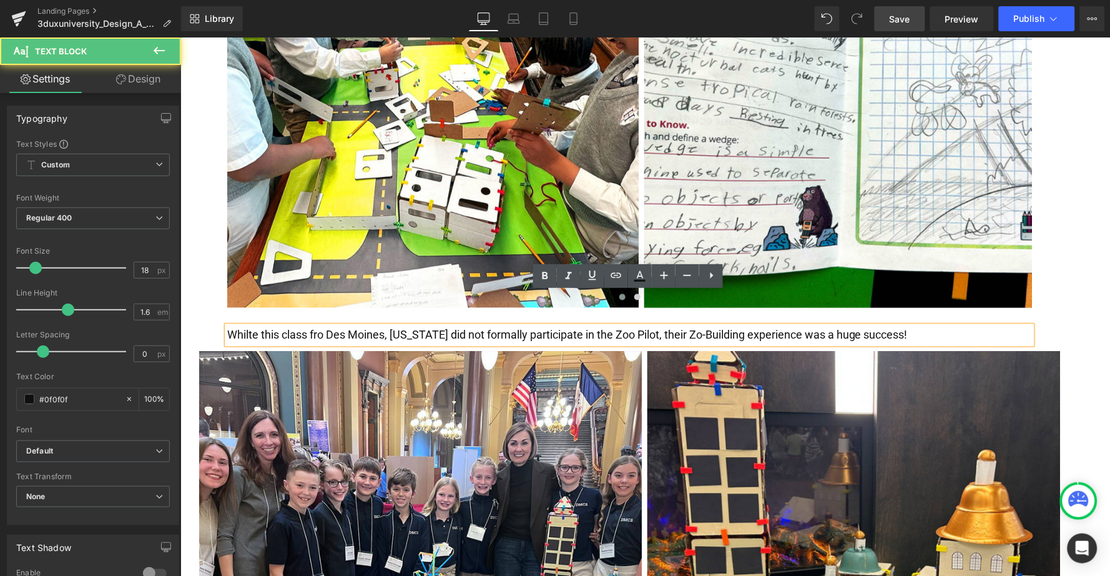
click at [248, 326] on p "Whilte this class fro Des Moines, [US_STATE] did not formally participate in th…" at bounding box center [629, 335] width 805 height 18
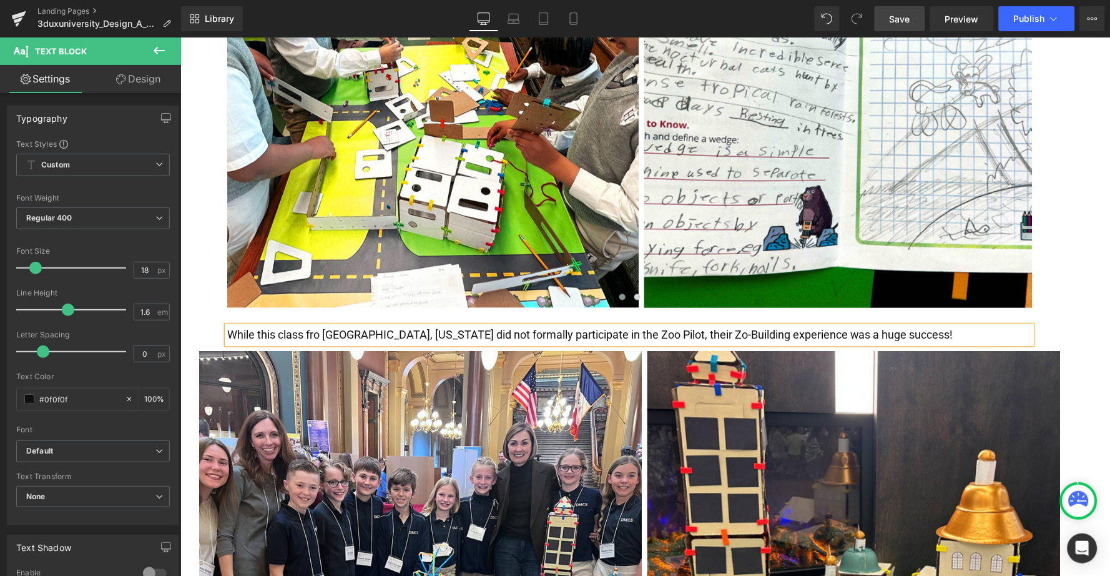
click at [317, 326] on p "While this class fro [GEOGRAPHIC_DATA], [US_STATE] did not formally participate…" at bounding box center [629, 335] width 805 height 18
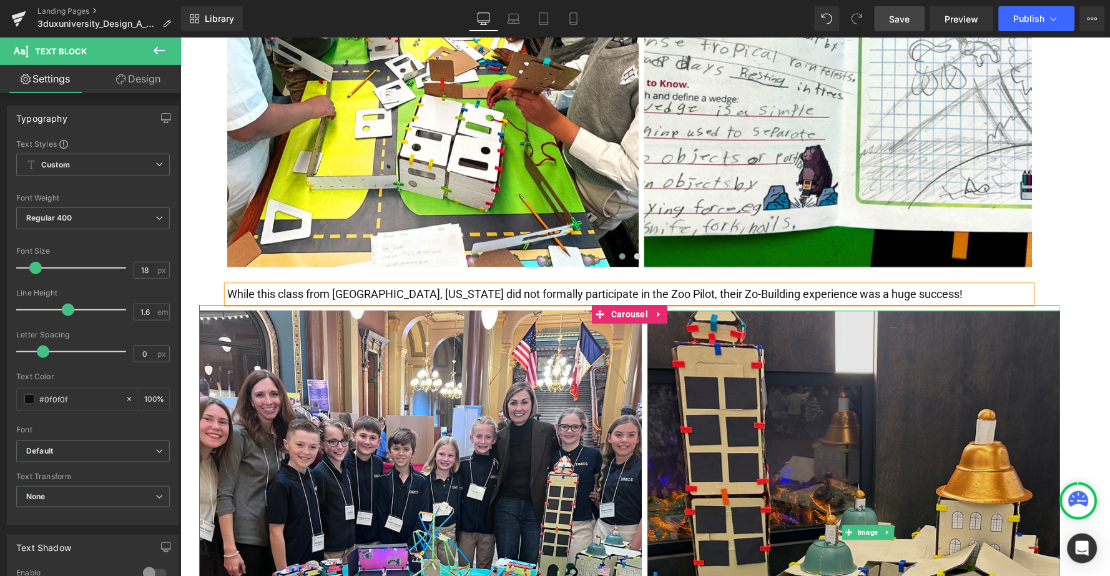
scroll to position [3369, 0]
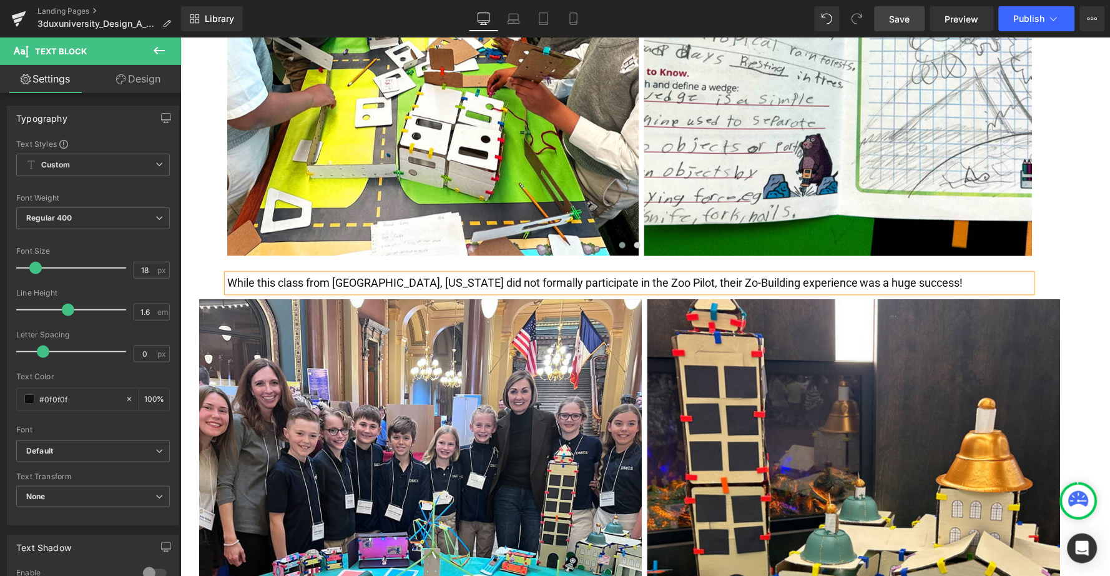
click at [882, 274] on p "While this class from [GEOGRAPHIC_DATA], [US_STATE] did not formally participat…" at bounding box center [629, 283] width 805 height 18
click at [907, 15] on span "Save" at bounding box center [900, 18] width 21 height 13
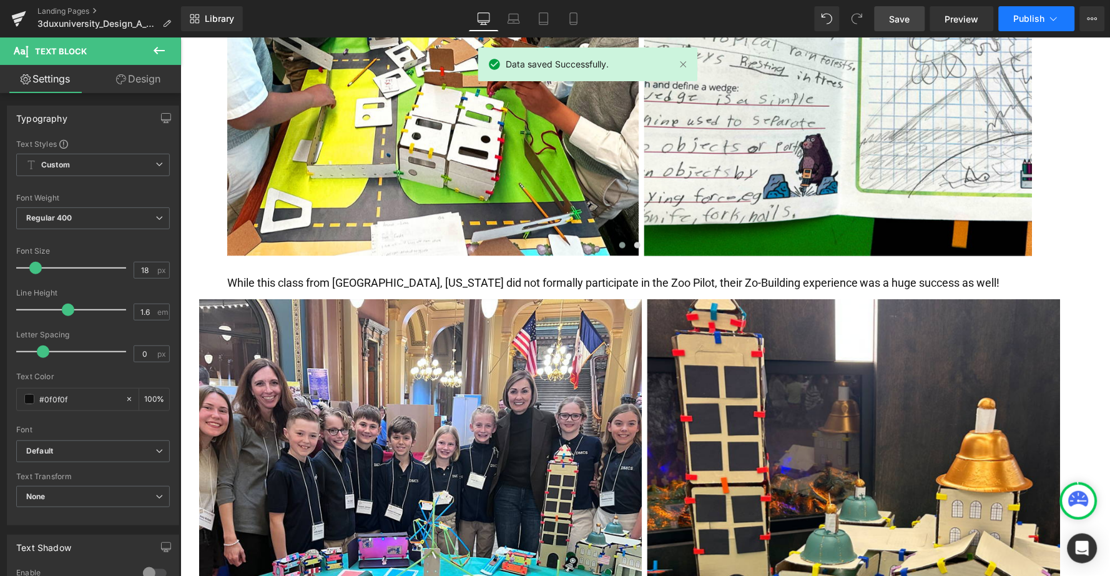
click at [1026, 16] on span "Publish" at bounding box center [1029, 19] width 31 height 10
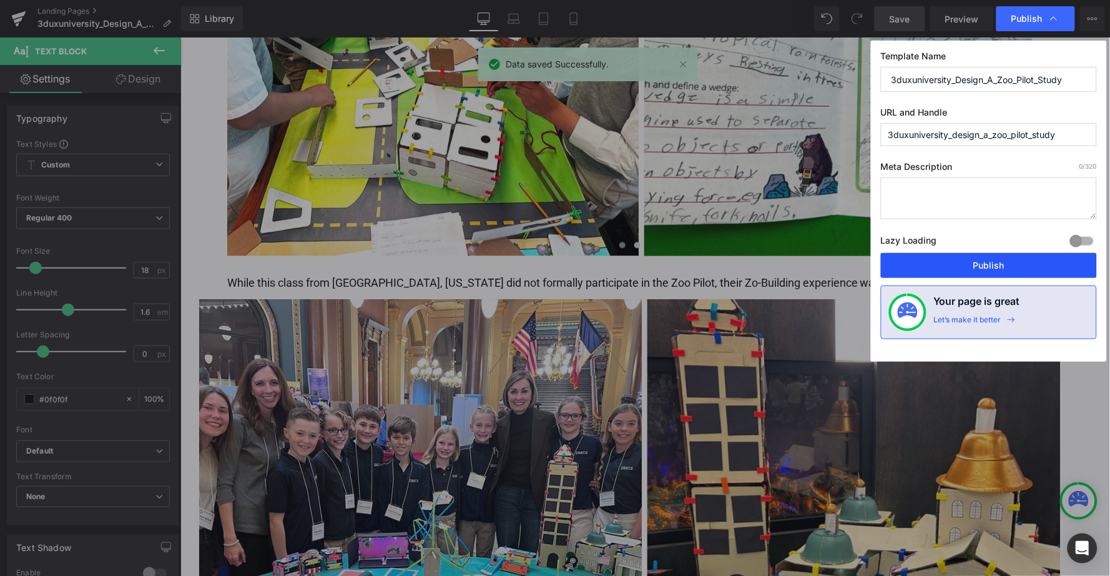
click at [965, 267] on button "Publish" at bounding box center [989, 265] width 216 height 25
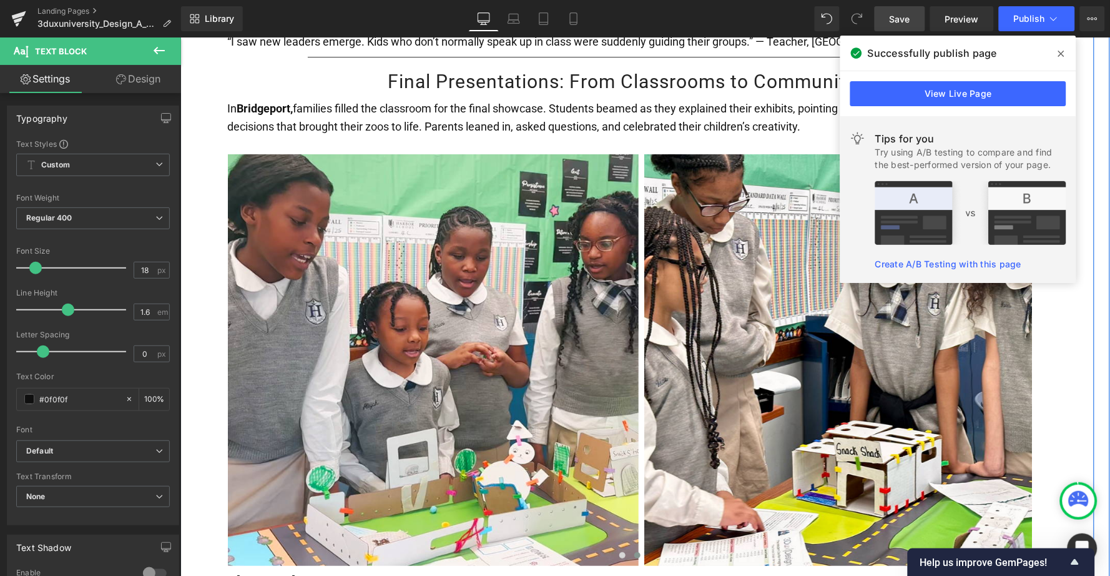
scroll to position [2574, 0]
